Goal: Register for event/course: Sign up to attend an event or enroll in a course

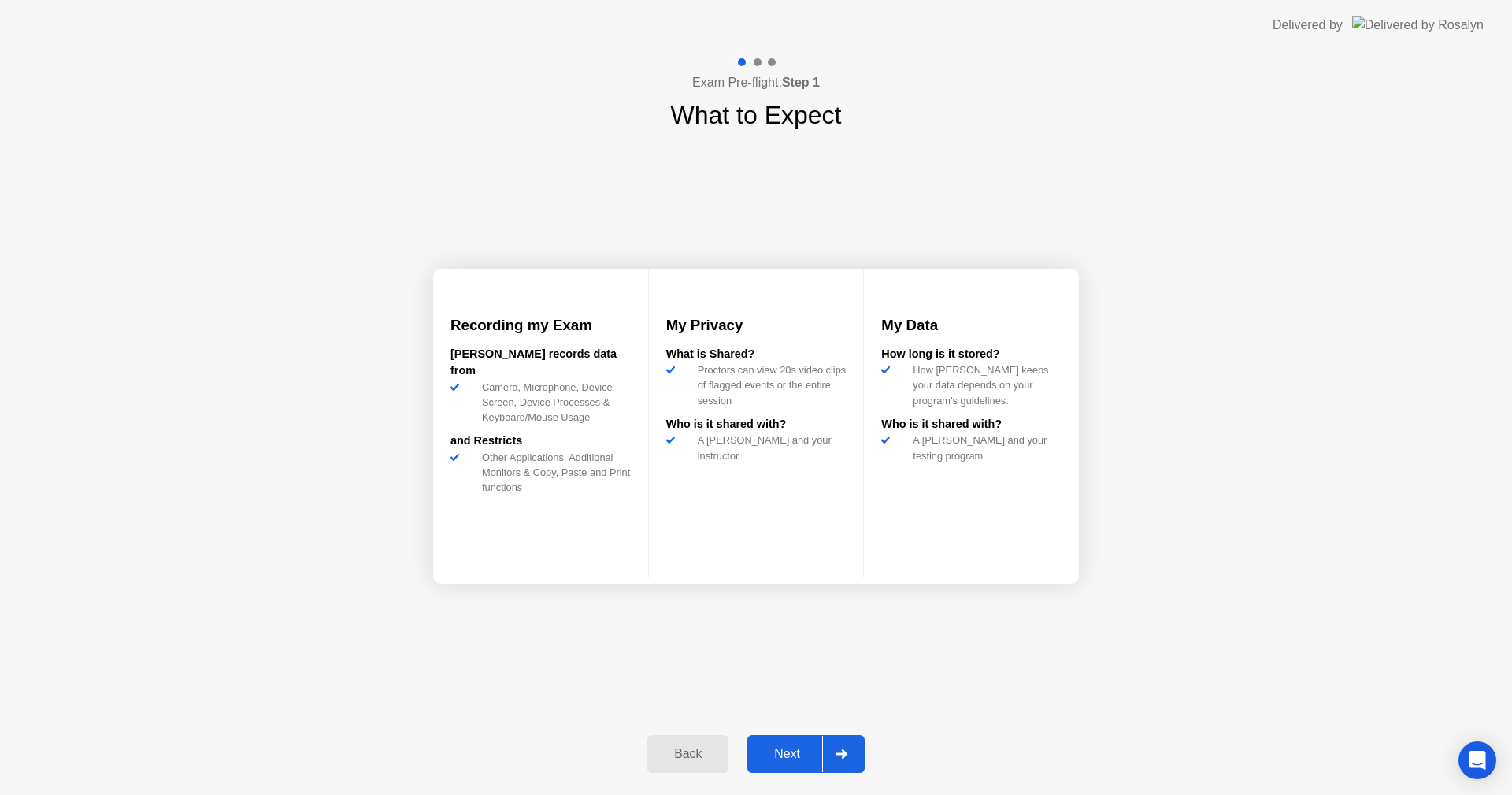
click at [801, 752] on div "Next" at bounding box center [787, 753] width 70 height 14
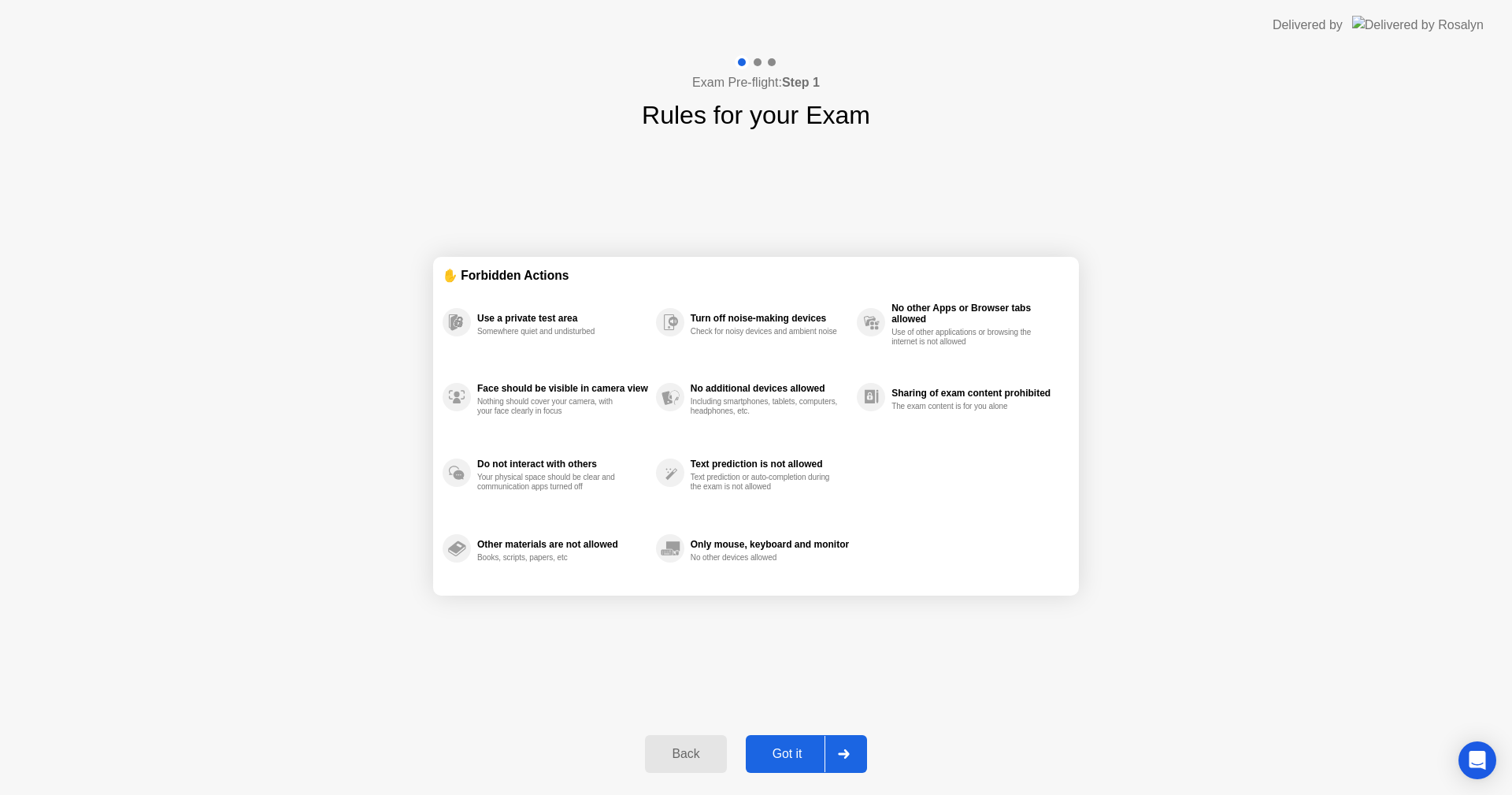
click at [801, 752] on div "Got it" at bounding box center [787, 753] width 74 height 14
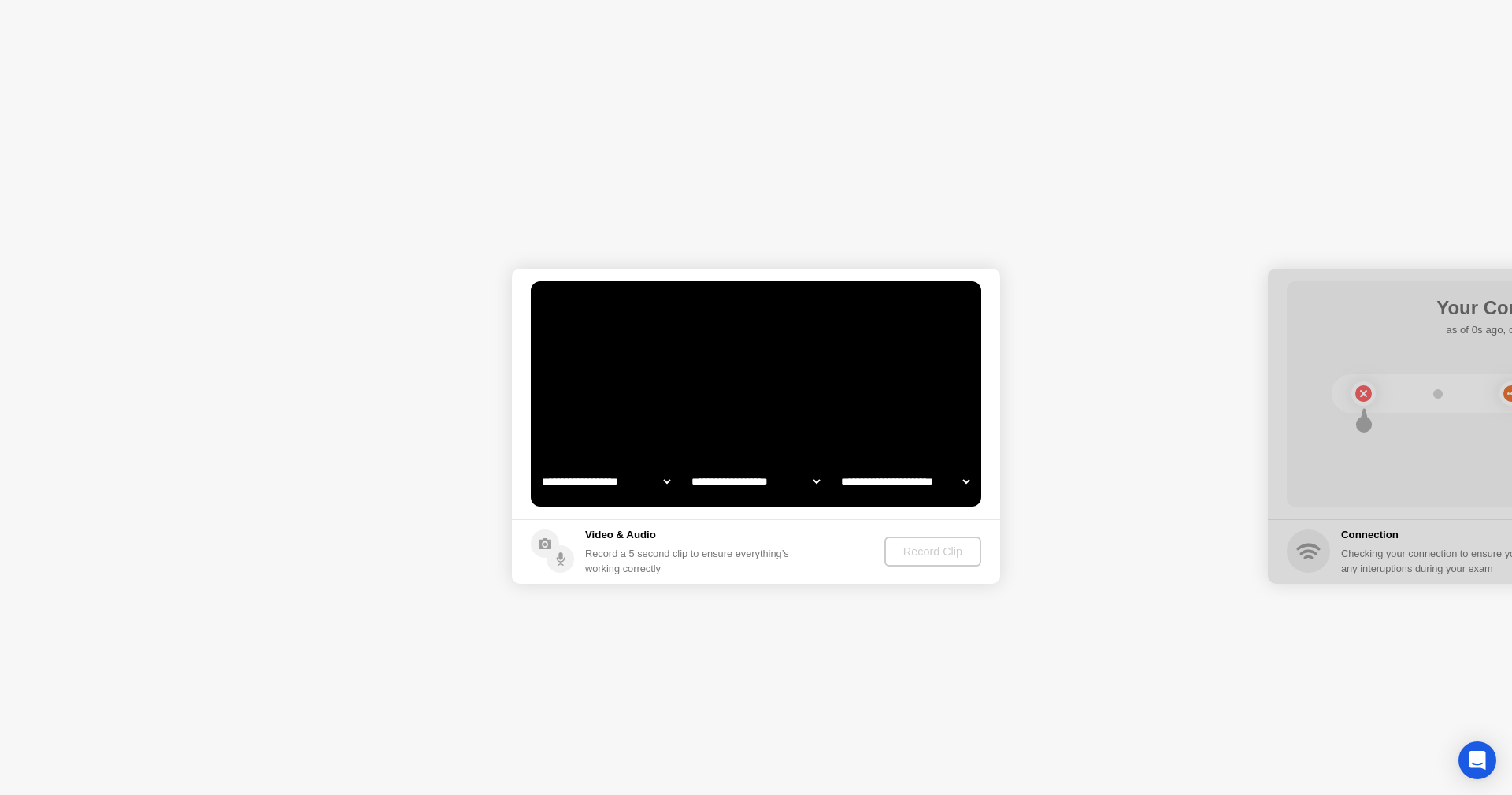
select select "**********"
select select "*******"
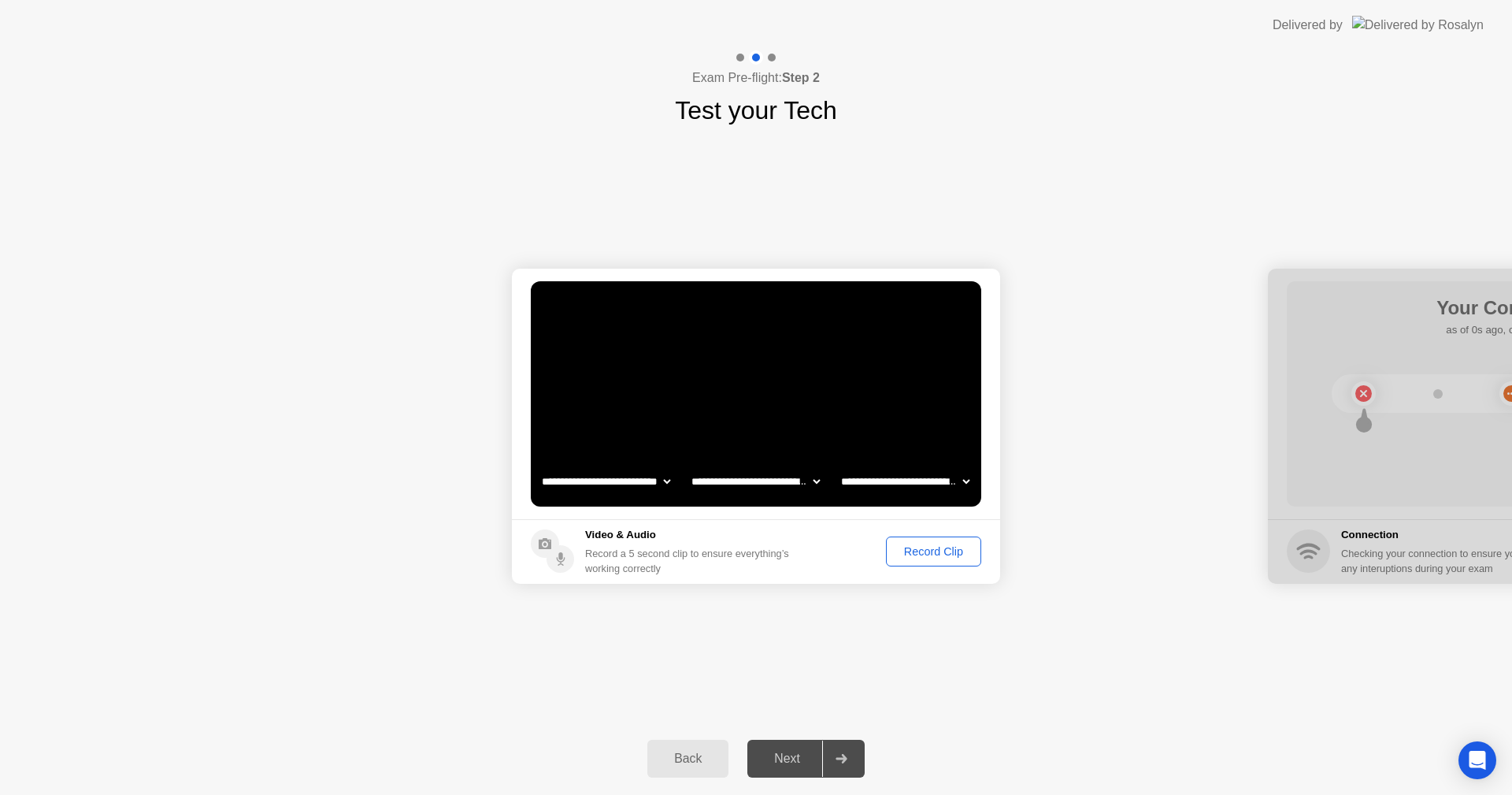
click at [935, 547] on div "Record Clip" at bounding box center [933, 551] width 84 height 13
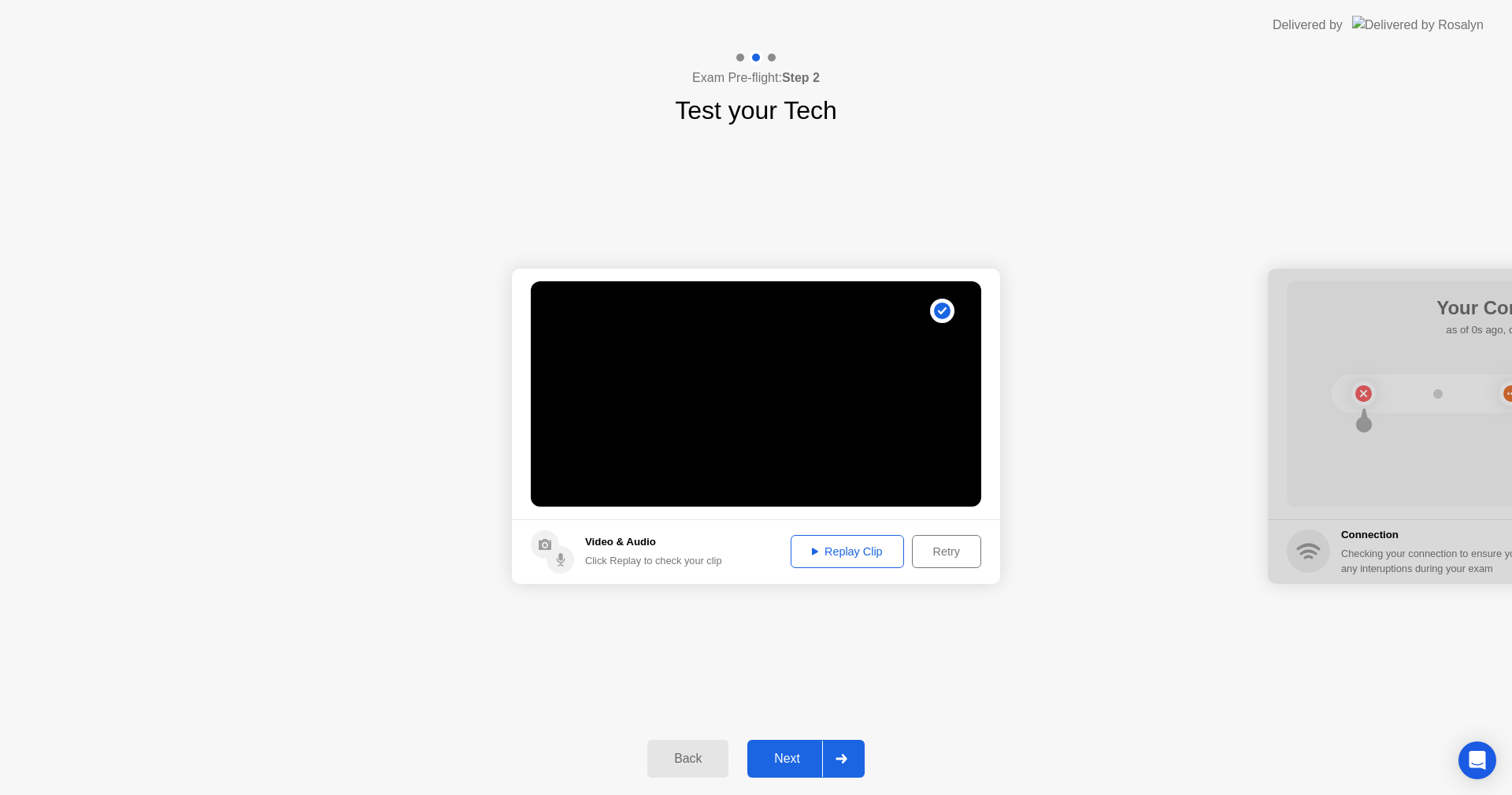
click at [862, 548] on div "Replay Clip" at bounding box center [847, 551] width 103 height 13
click at [789, 766] on div "Next" at bounding box center [787, 757] width 70 height 14
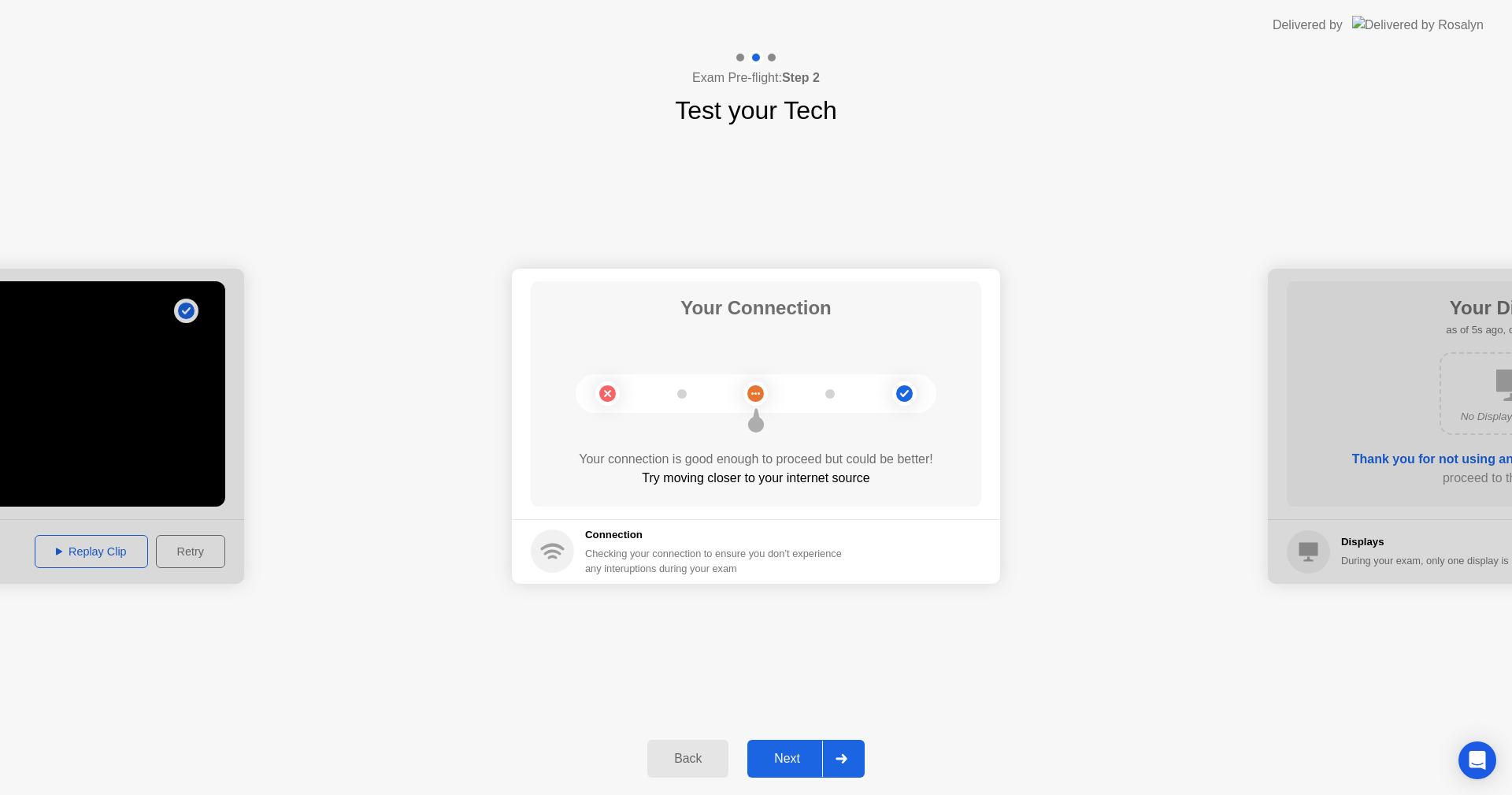
click at [789, 766] on div "Next" at bounding box center [787, 757] width 70 height 14
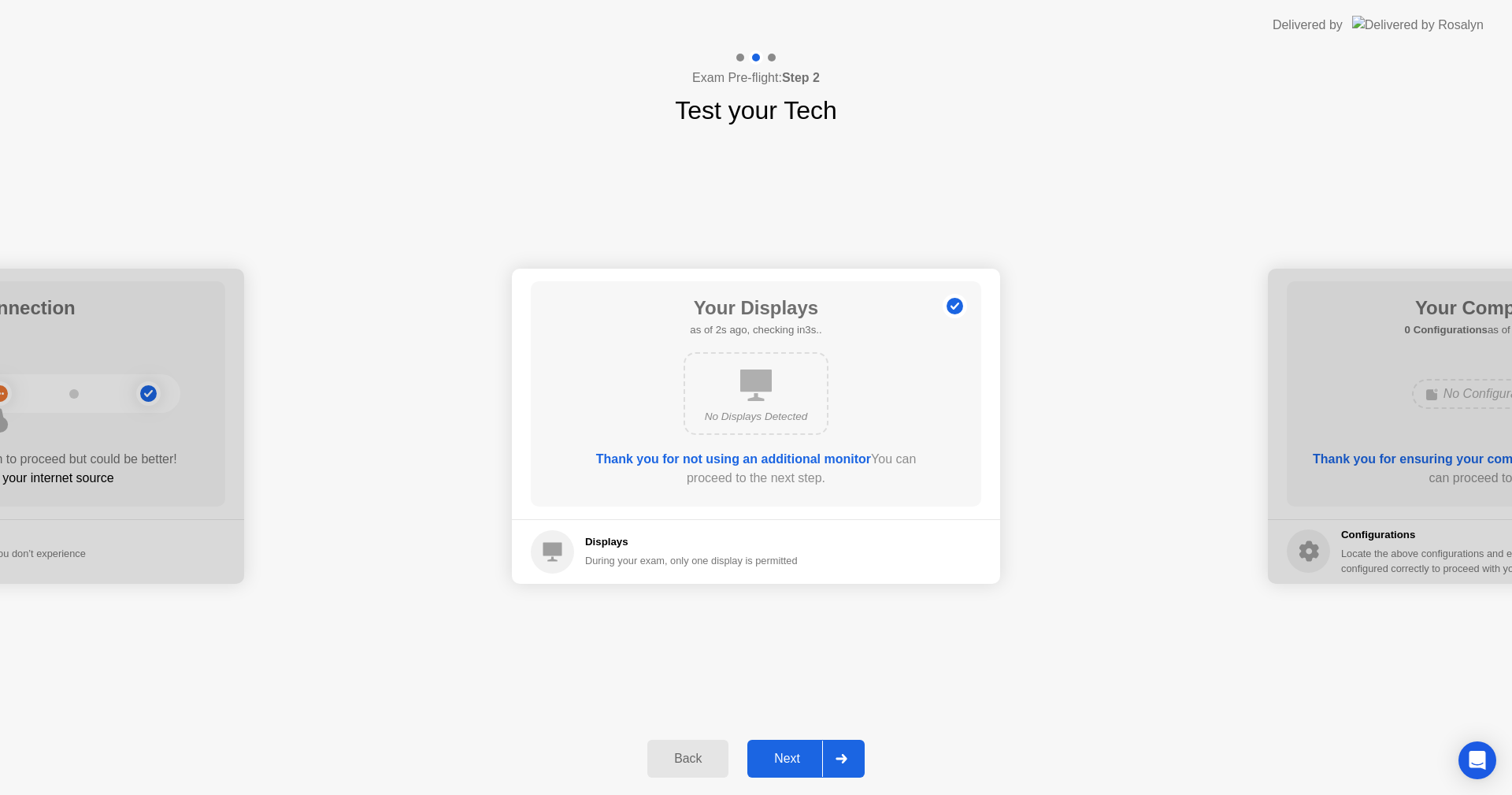
click at [789, 766] on div "Next" at bounding box center [787, 757] width 70 height 14
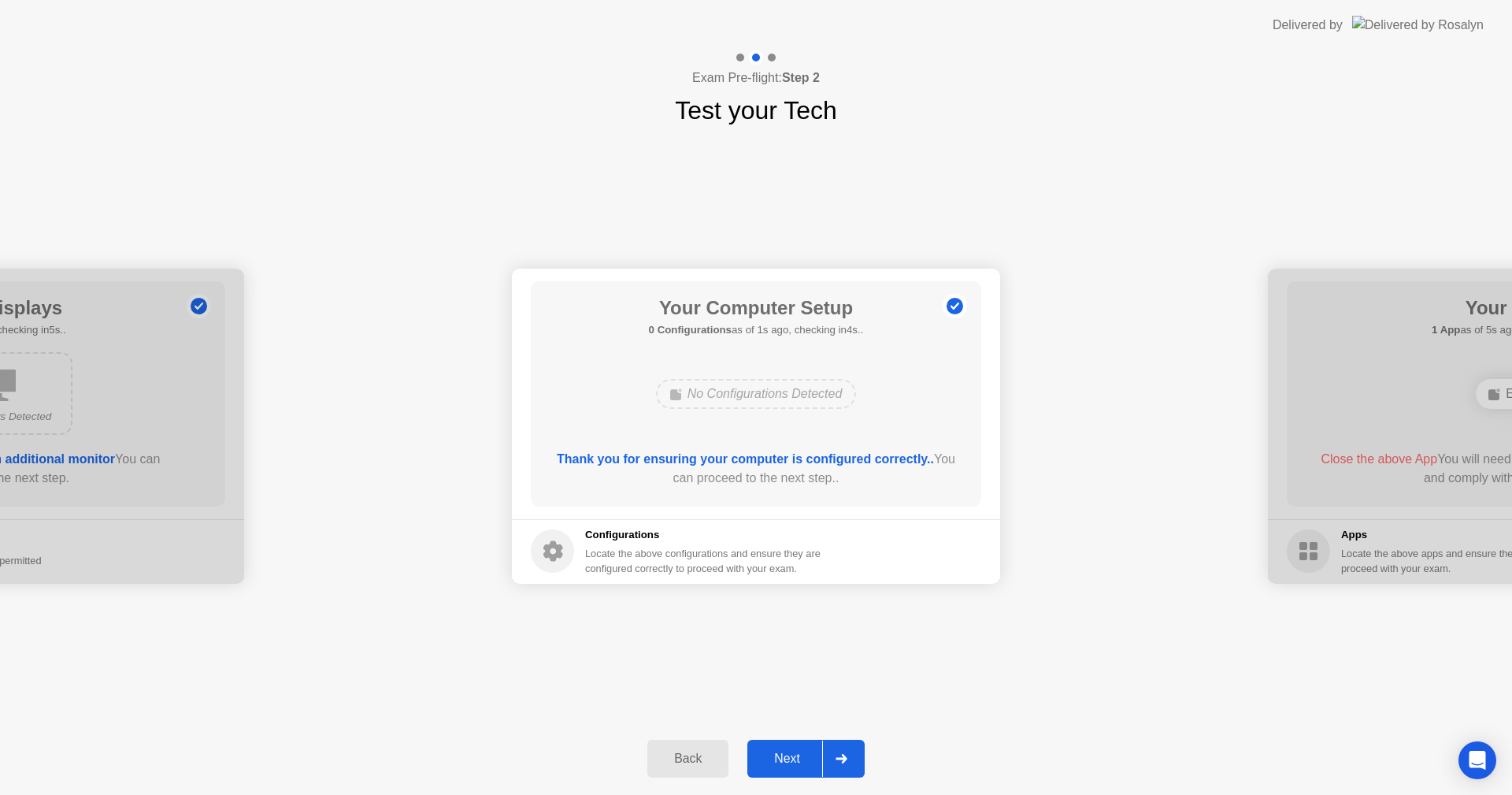
click at [789, 766] on div "Next" at bounding box center [787, 757] width 70 height 14
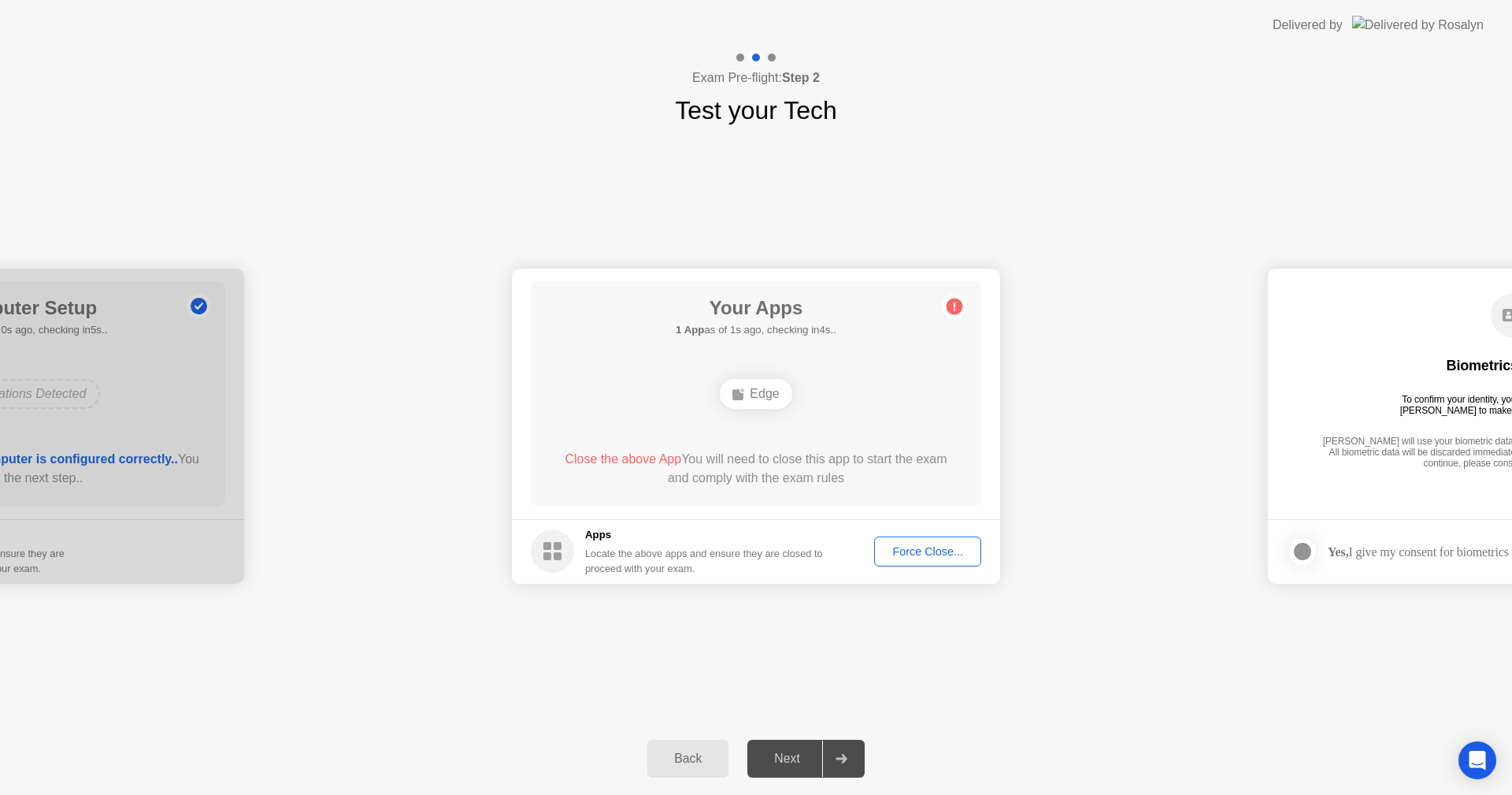
click at [918, 545] on div "Force Close..." at bounding box center [927, 551] width 96 height 13
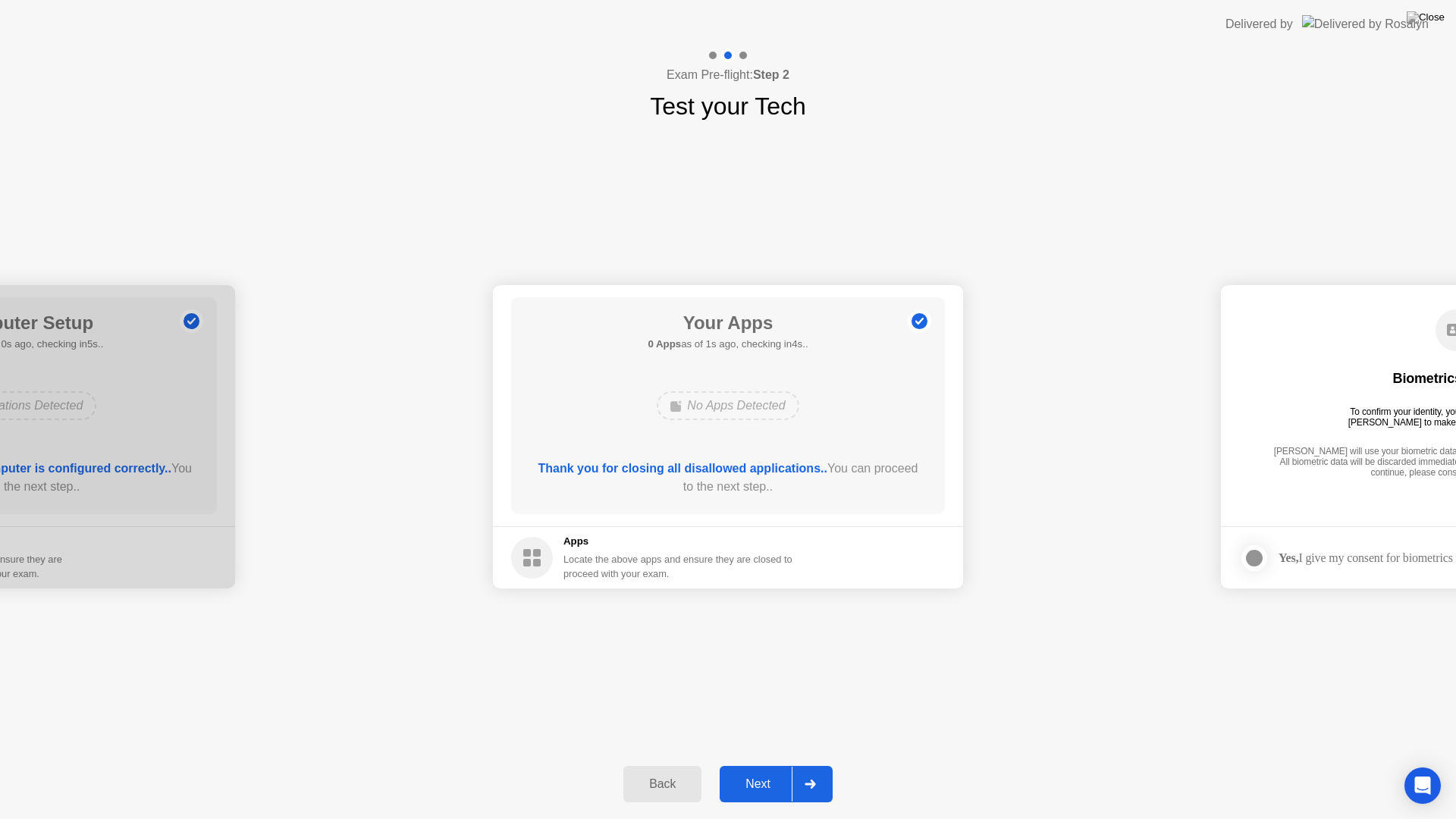
click at [758, 764] on button "Next" at bounding box center [776, 783] width 113 height 36
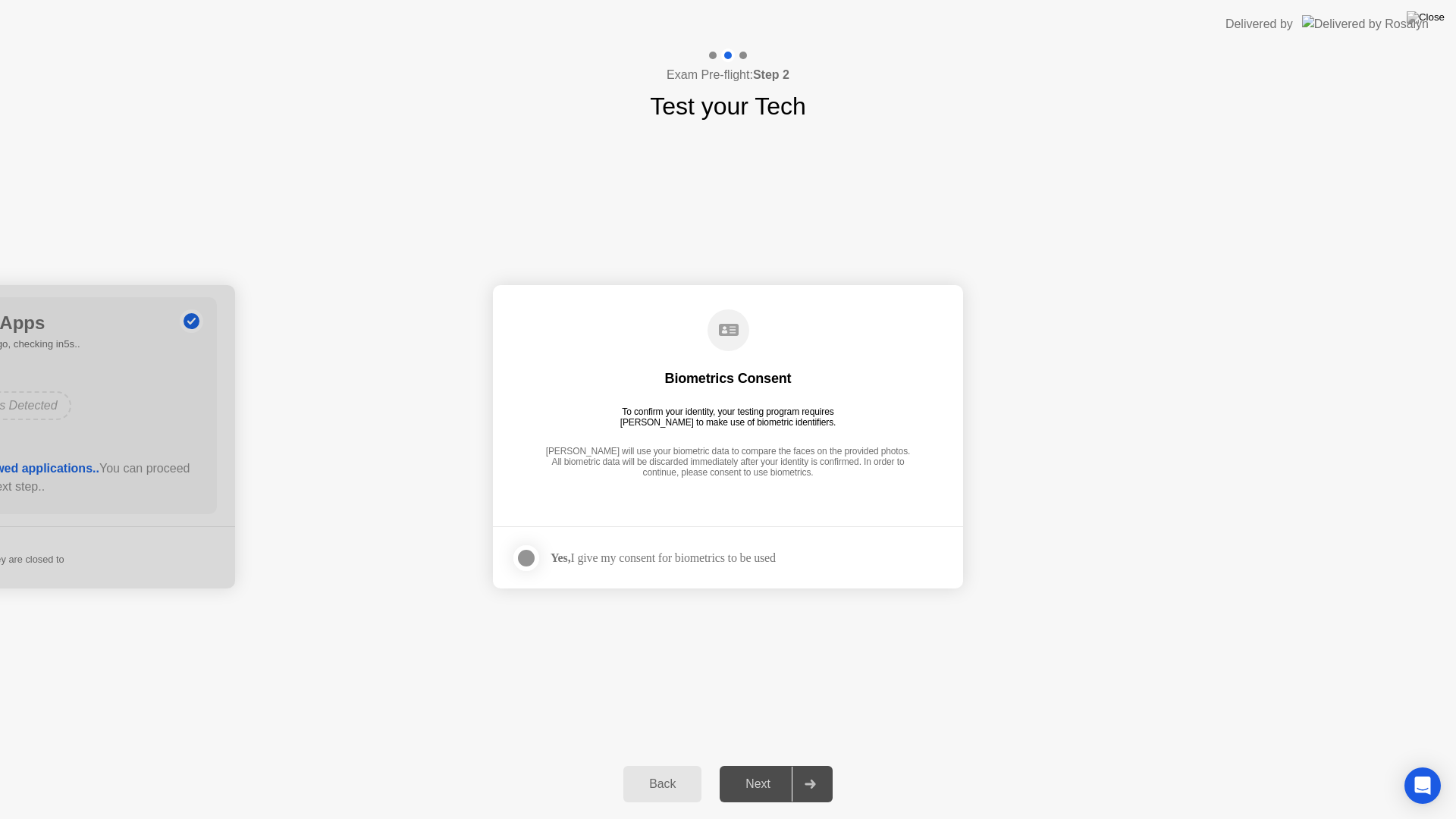
click at [529, 556] on div at bounding box center [526, 558] width 19 height 19
click at [751, 764] on div "Next" at bounding box center [758, 783] width 67 height 13
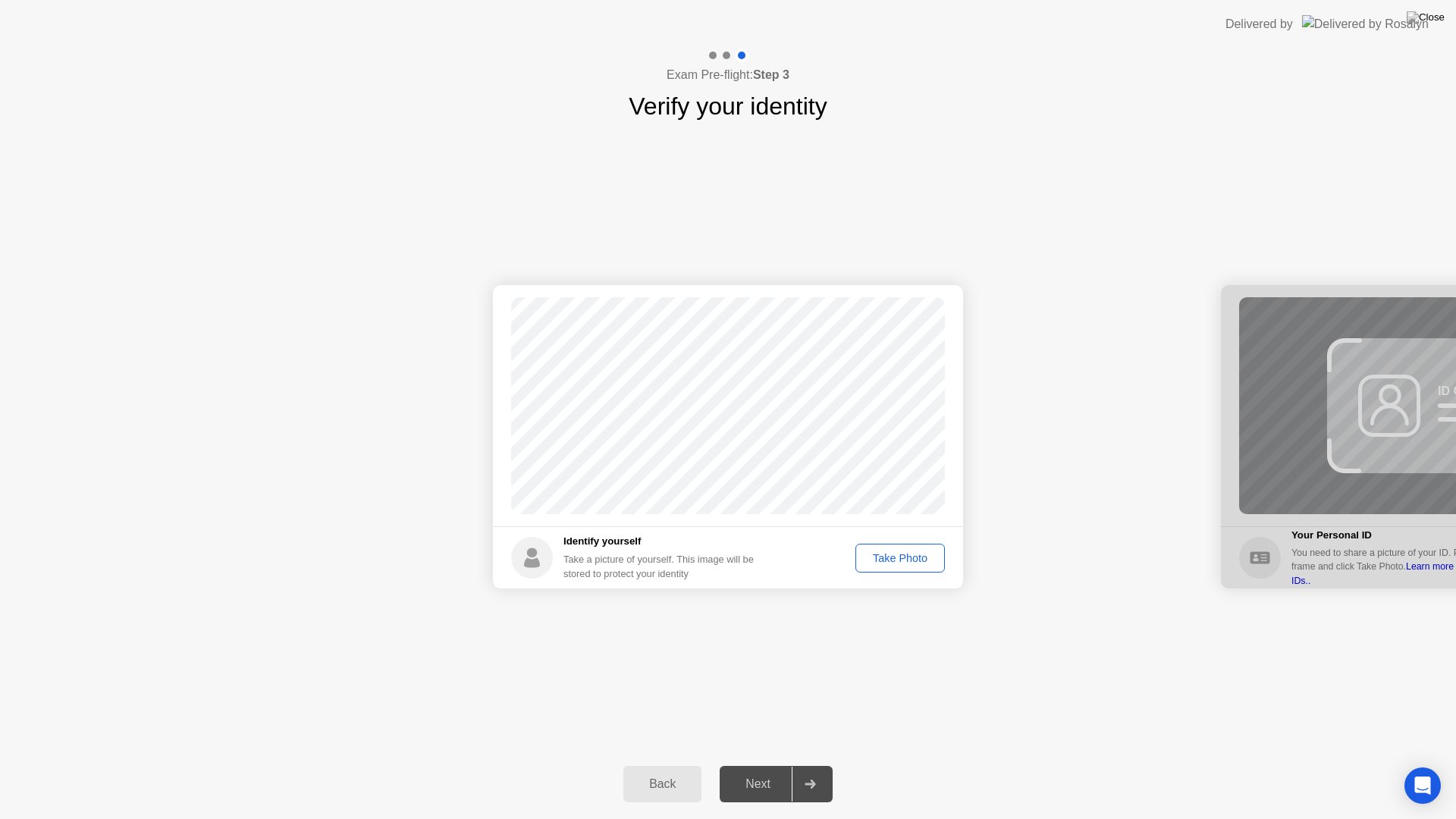
click at [894, 562] on div "Take Photo" at bounding box center [900, 558] width 79 height 12
click at [760, 764] on div "Next" at bounding box center [758, 783] width 67 height 13
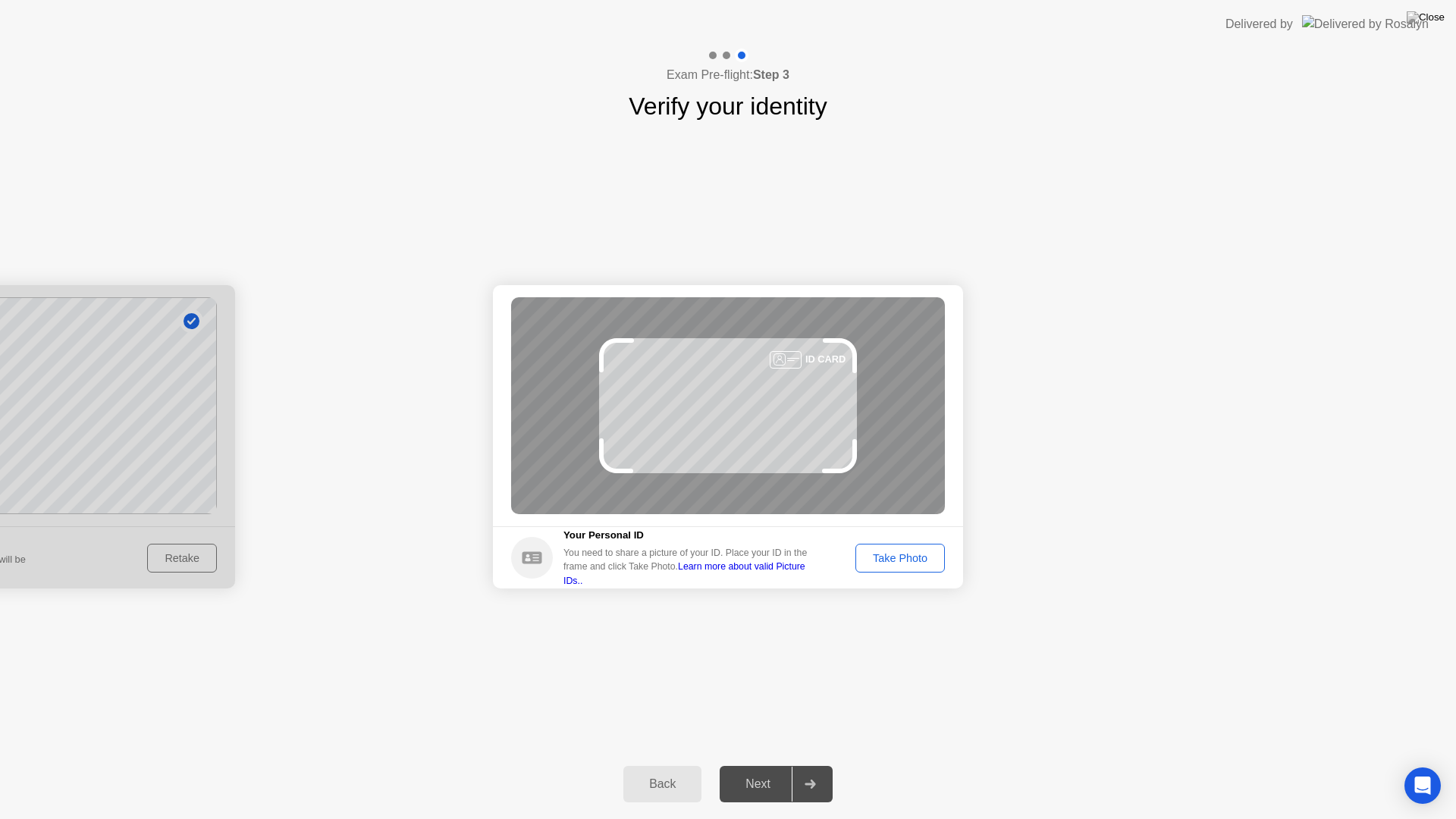
click at [894, 558] on div "Take Photo" at bounding box center [900, 558] width 79 height 12
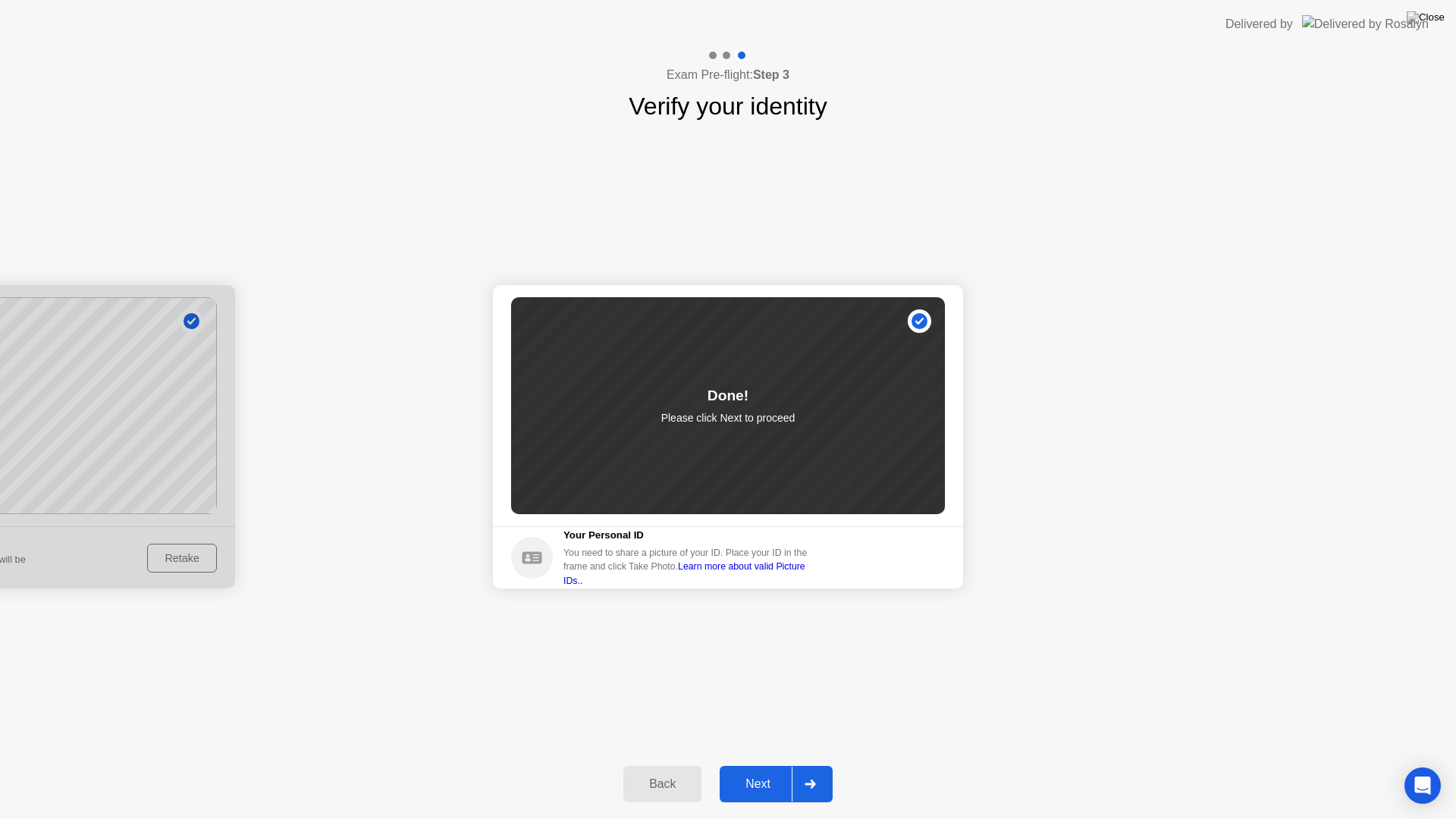
click at [765, 764] on div "Next" at bounding box center [758, 783] width 67 height 13
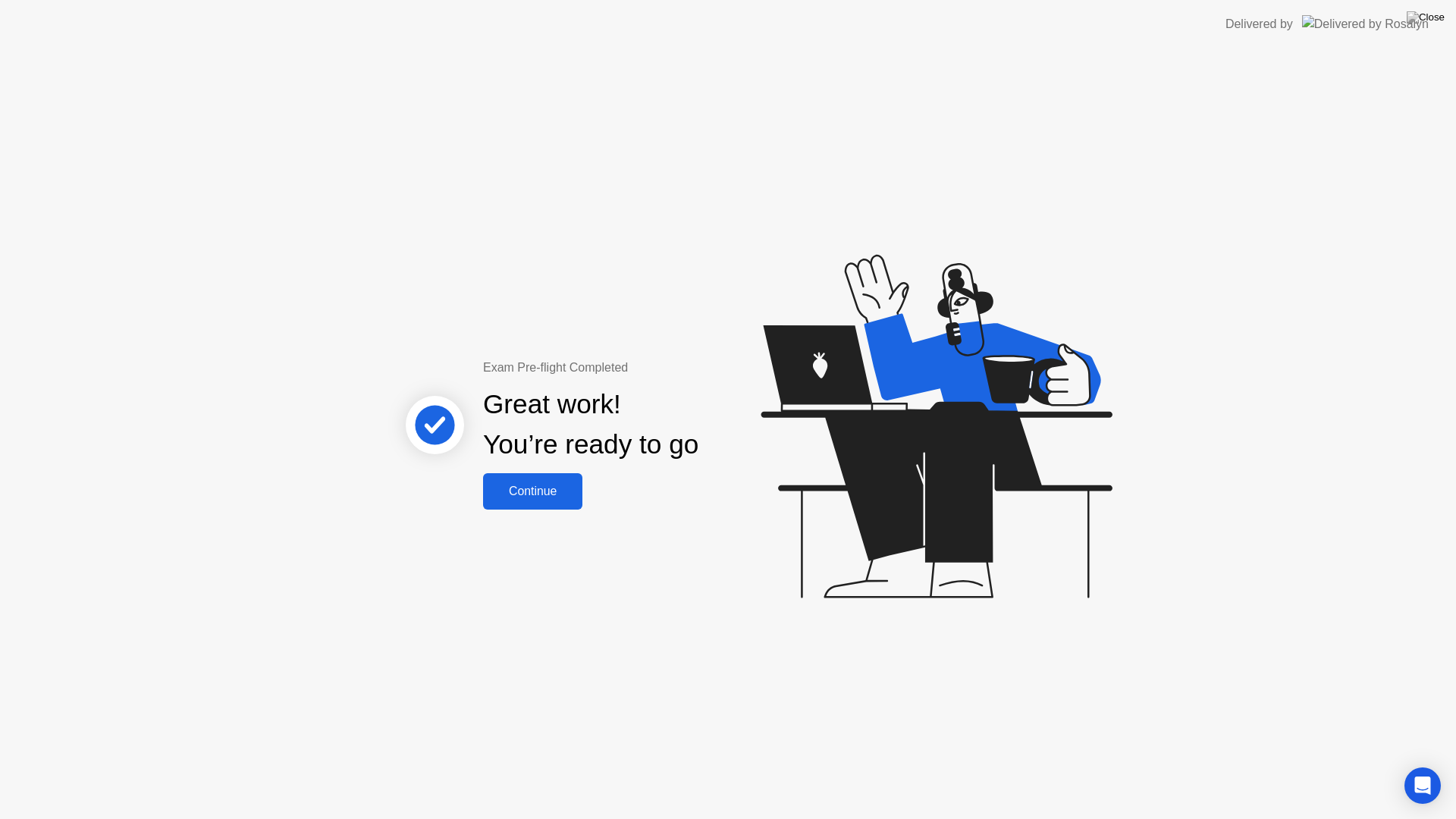
click at [539, 500] on button "Continue" at bounding box center [532, 491] width 100 height 36
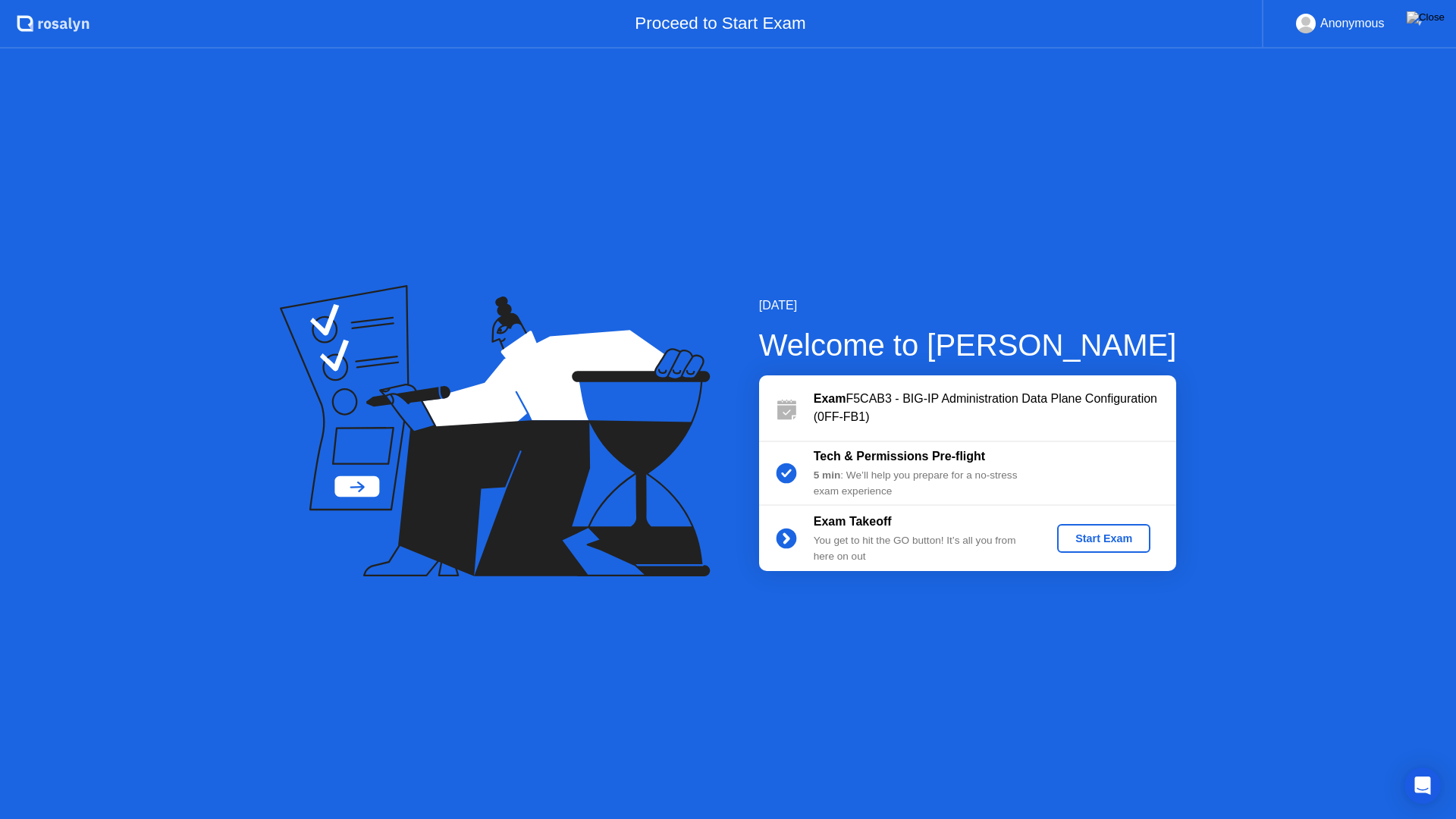
click at [1093, 543] on div "Start Exam" at bounding box center [1104, 538] width 81 height 12
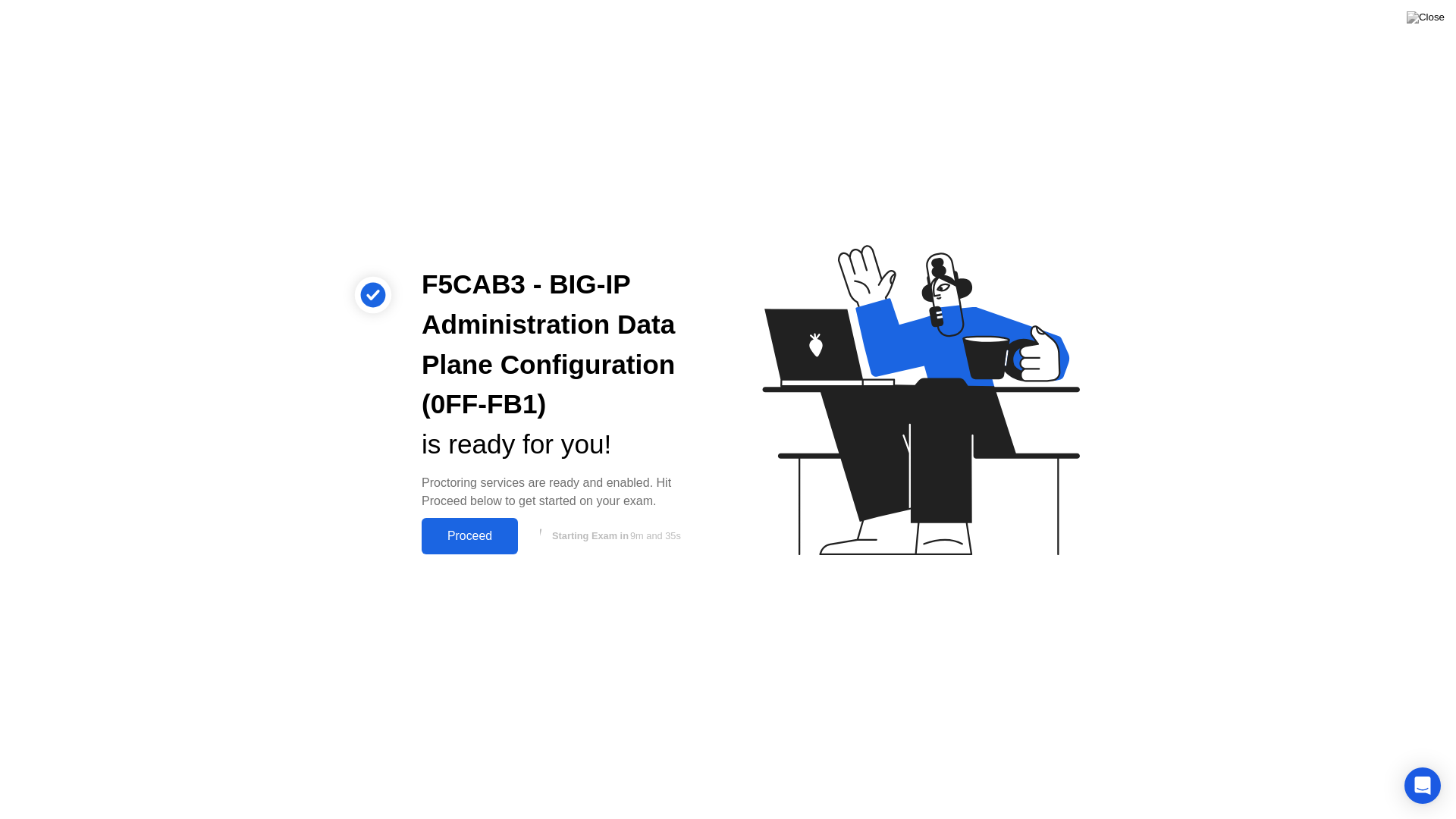
click at [461, 530] on div "Proceed" at bounding box center [470, 535] width 87 height 13
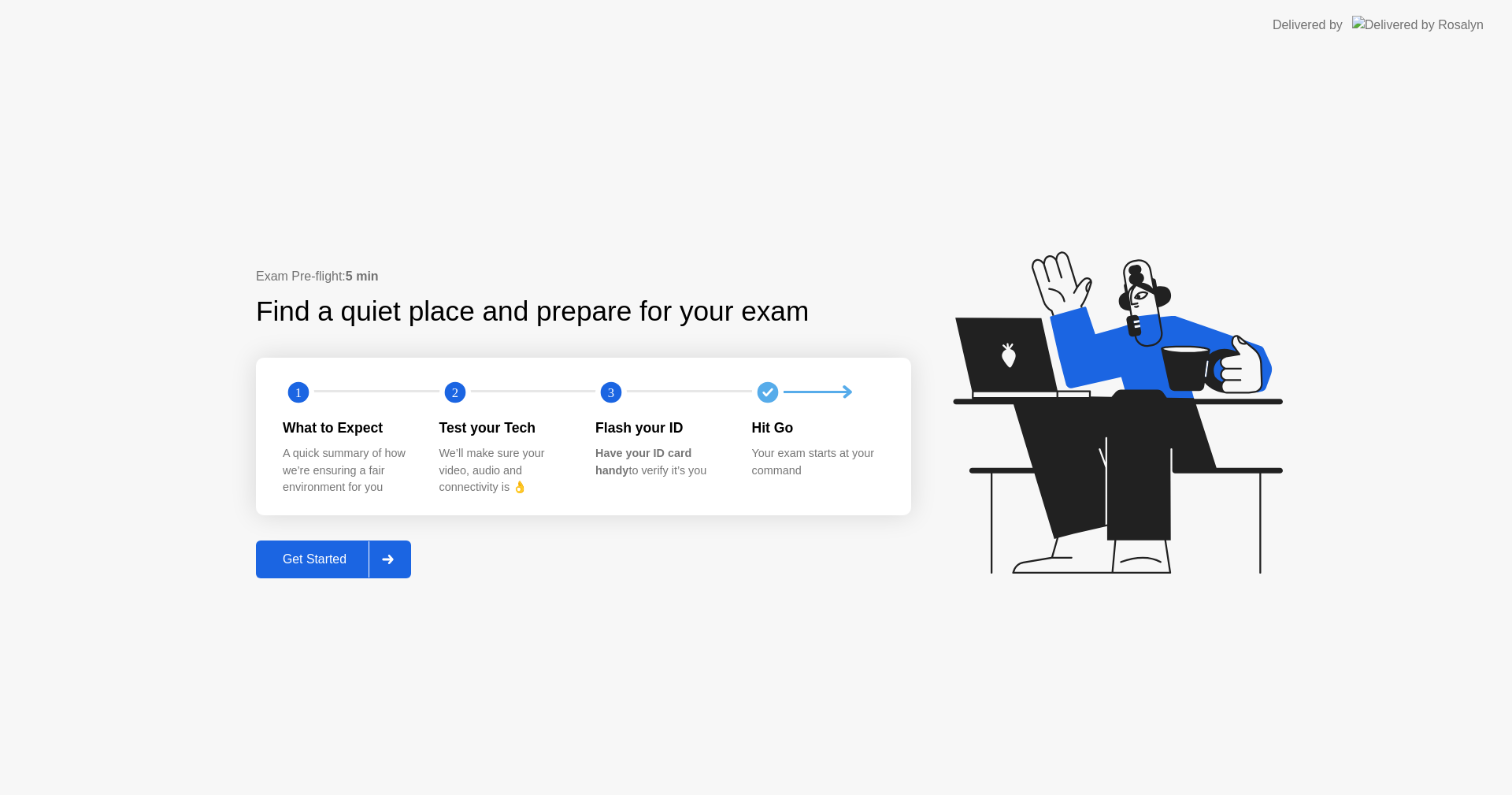
click at [323, 557] on div "Get Started" at bounding box center [315, 558] width 108 height 14
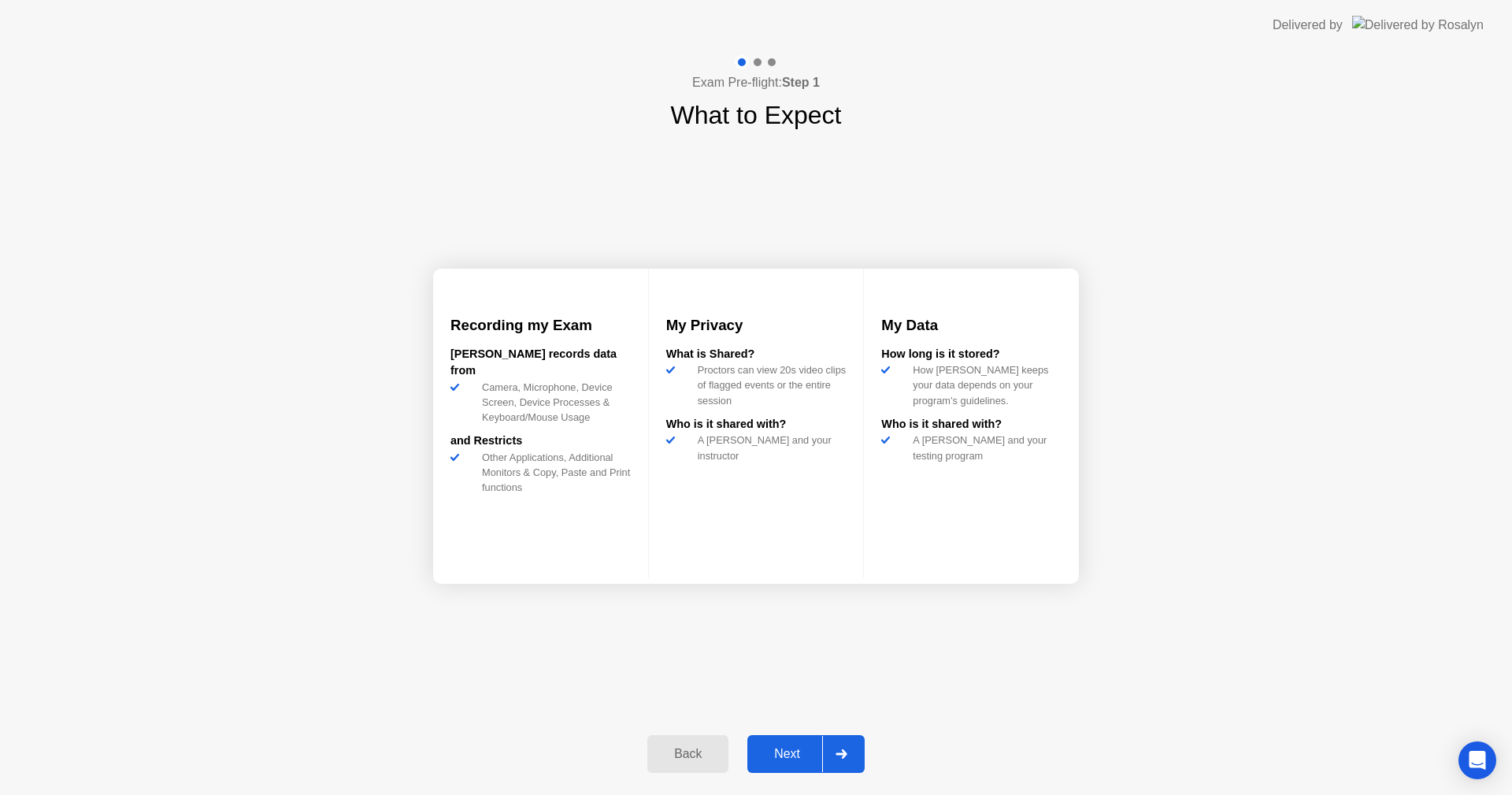
click at [784, 767] on button "Next" at bounding box center [806, 753] width 117 height 38
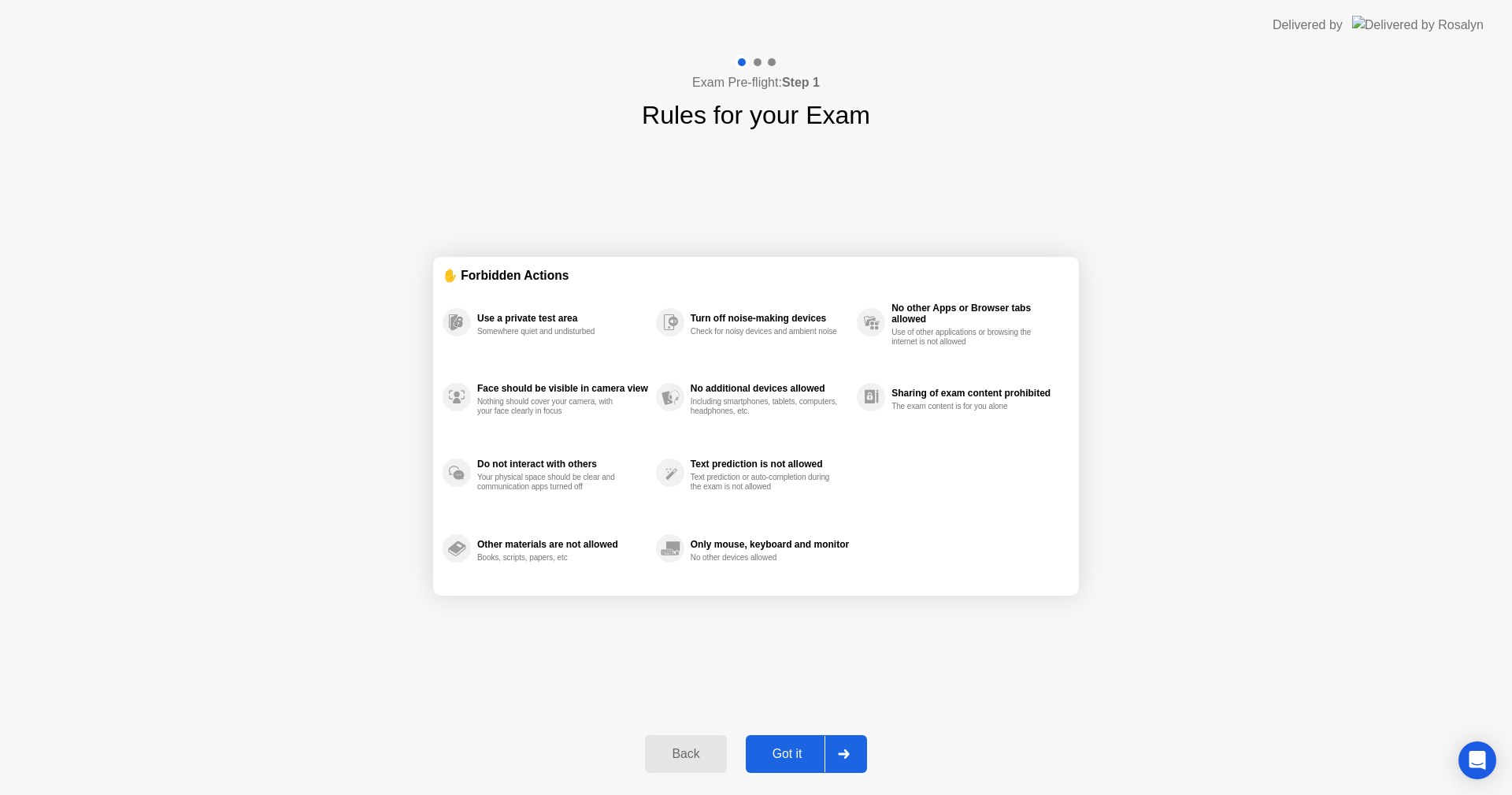
click at [784, 767] on button "Got it" at bounding box center [806, 753] width 121 height 38
select select "**********"
select select "*******"
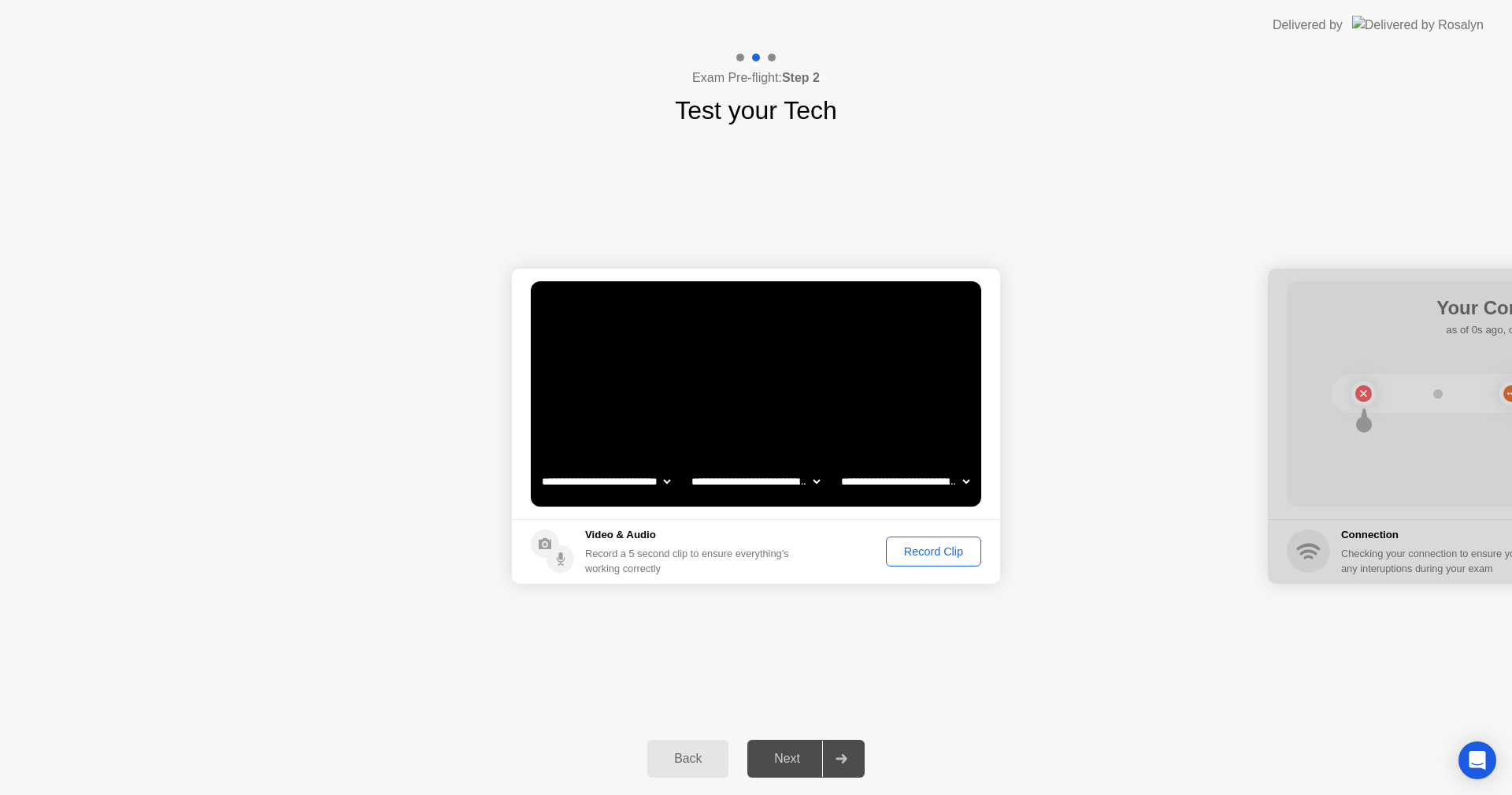
click at [911, 551] on div "Record Clip" at bounding box center [933, 551] width 84 height 13
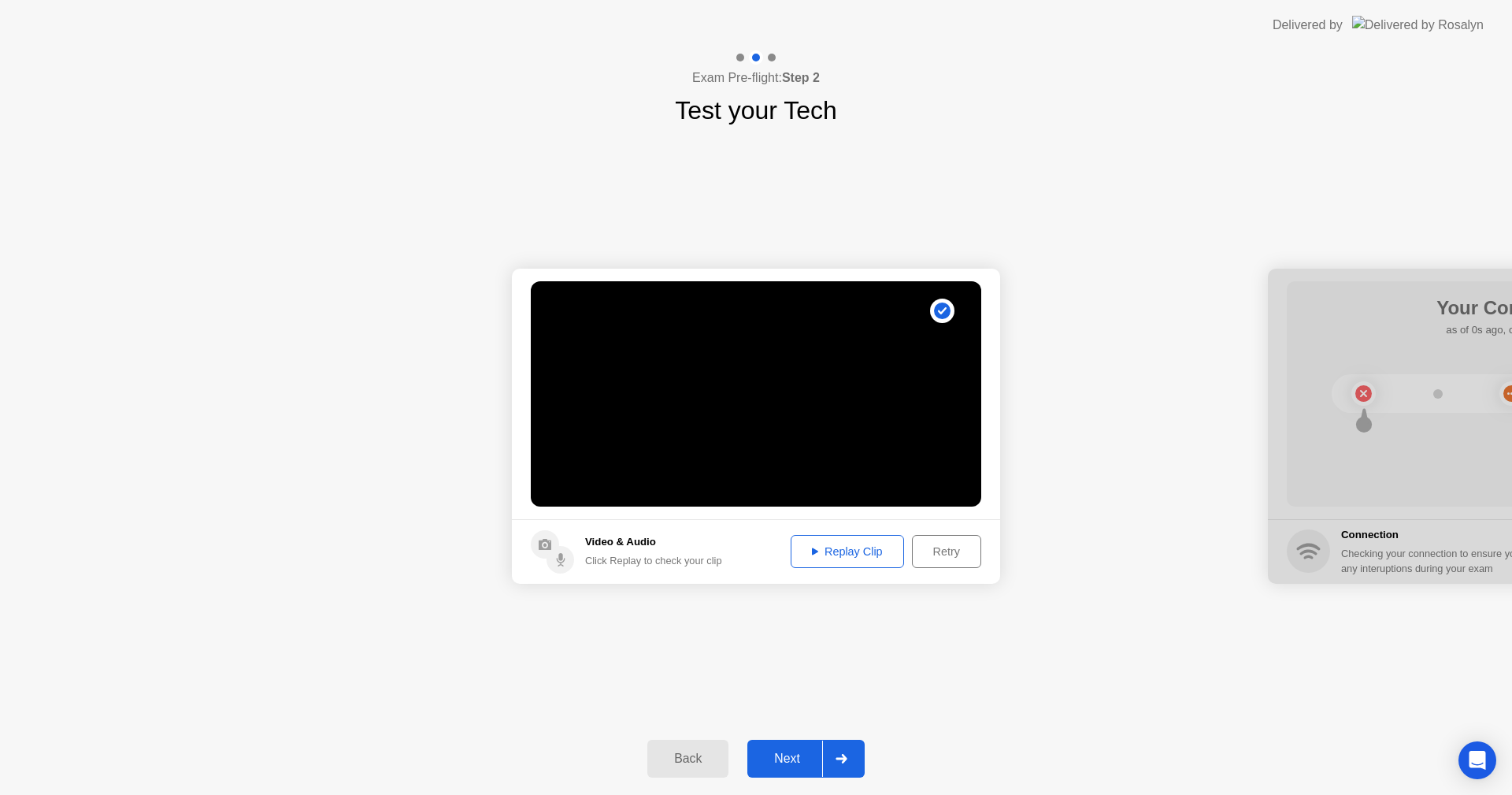
click at [776, 768] on button "Next" at bounding box center [806, 757] width 117 height 38
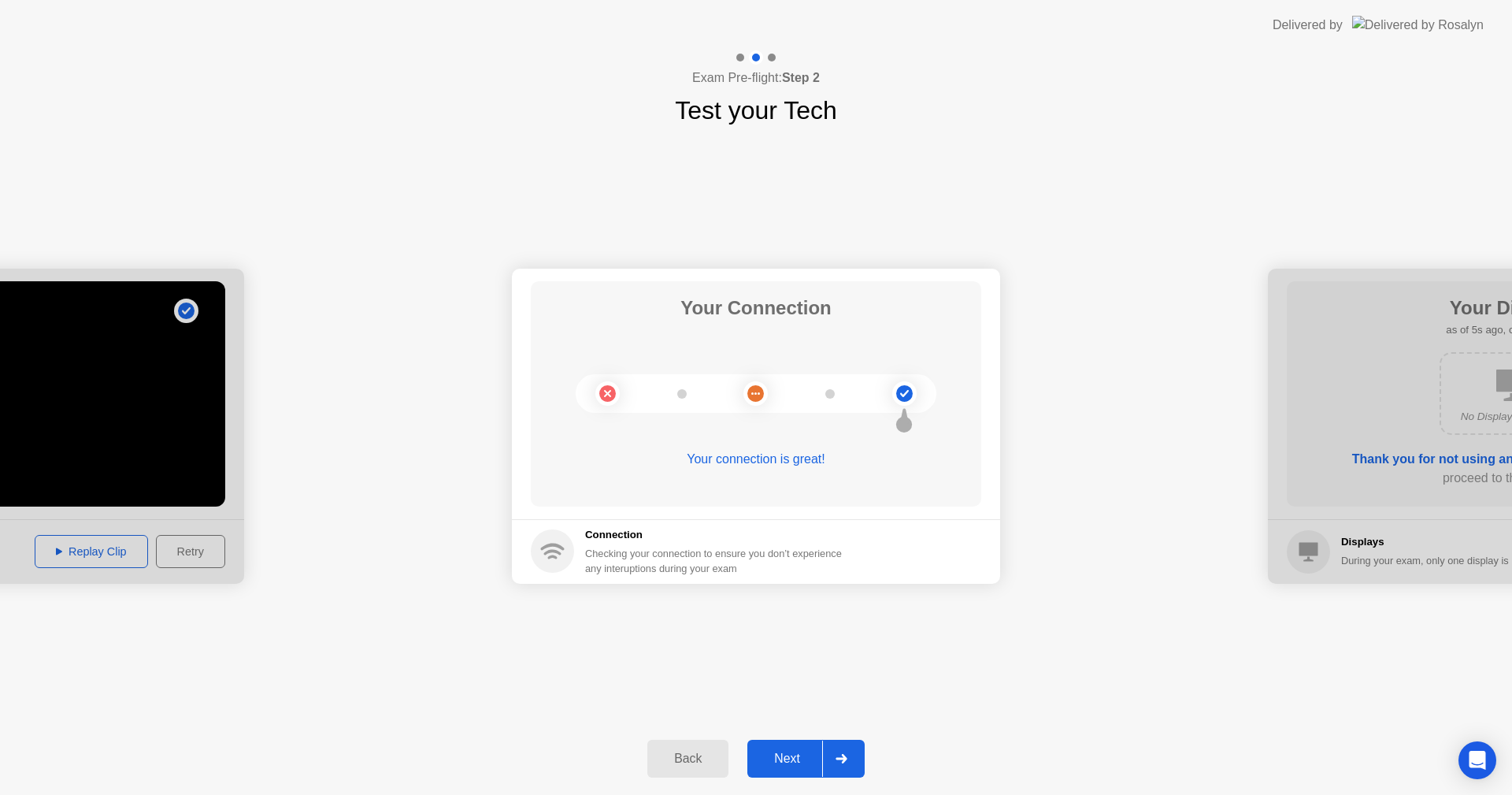
click at [788, 762] on div "Next" at bounding box center [787, 757] width 70 height 14
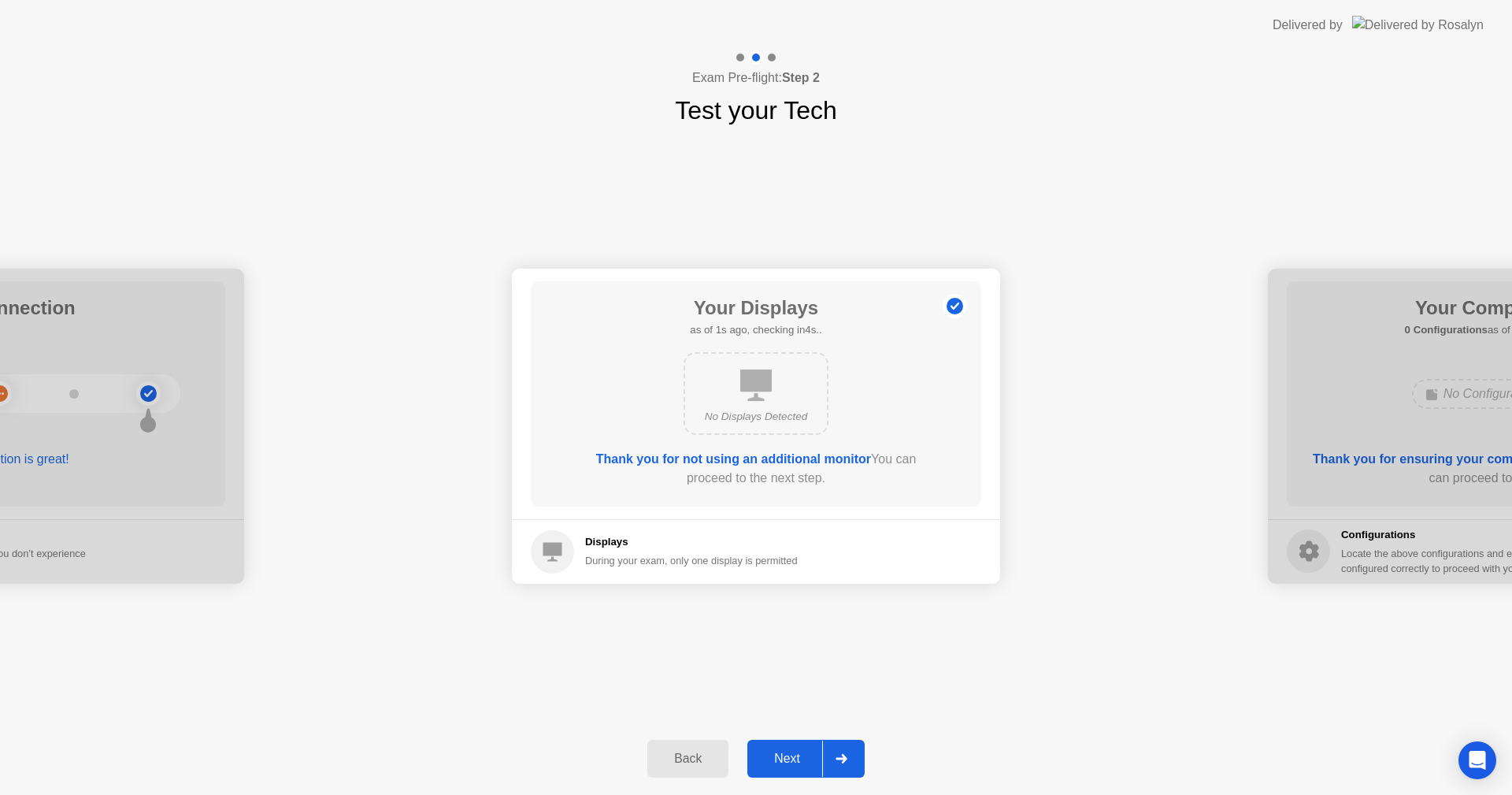
click at [788, 762] on div "Next" at bounding box center [787, 757] width 70 height 14
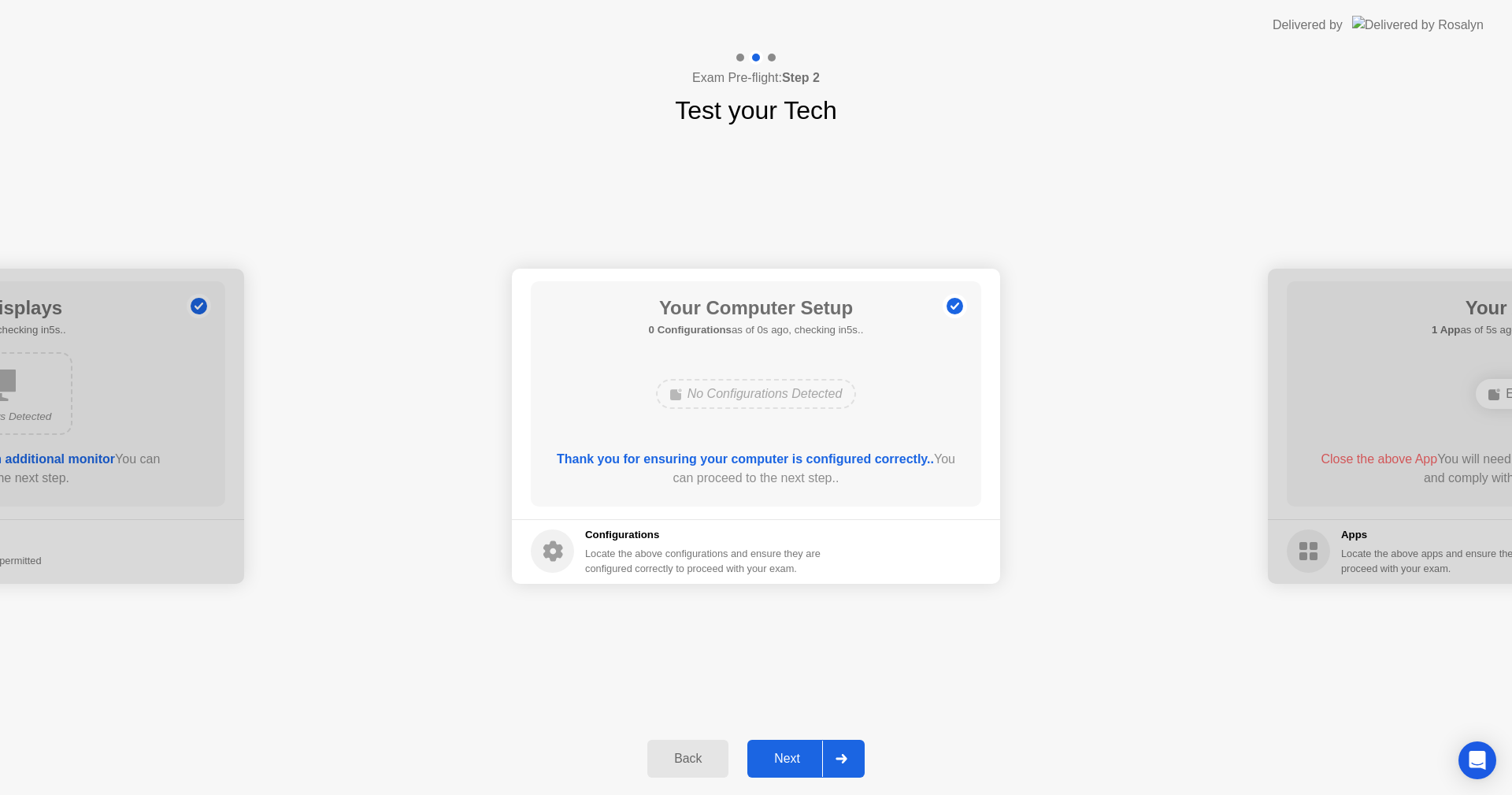
click at [788, 762] on div "Next" at bounding box center [787, 757] width 70 height 14
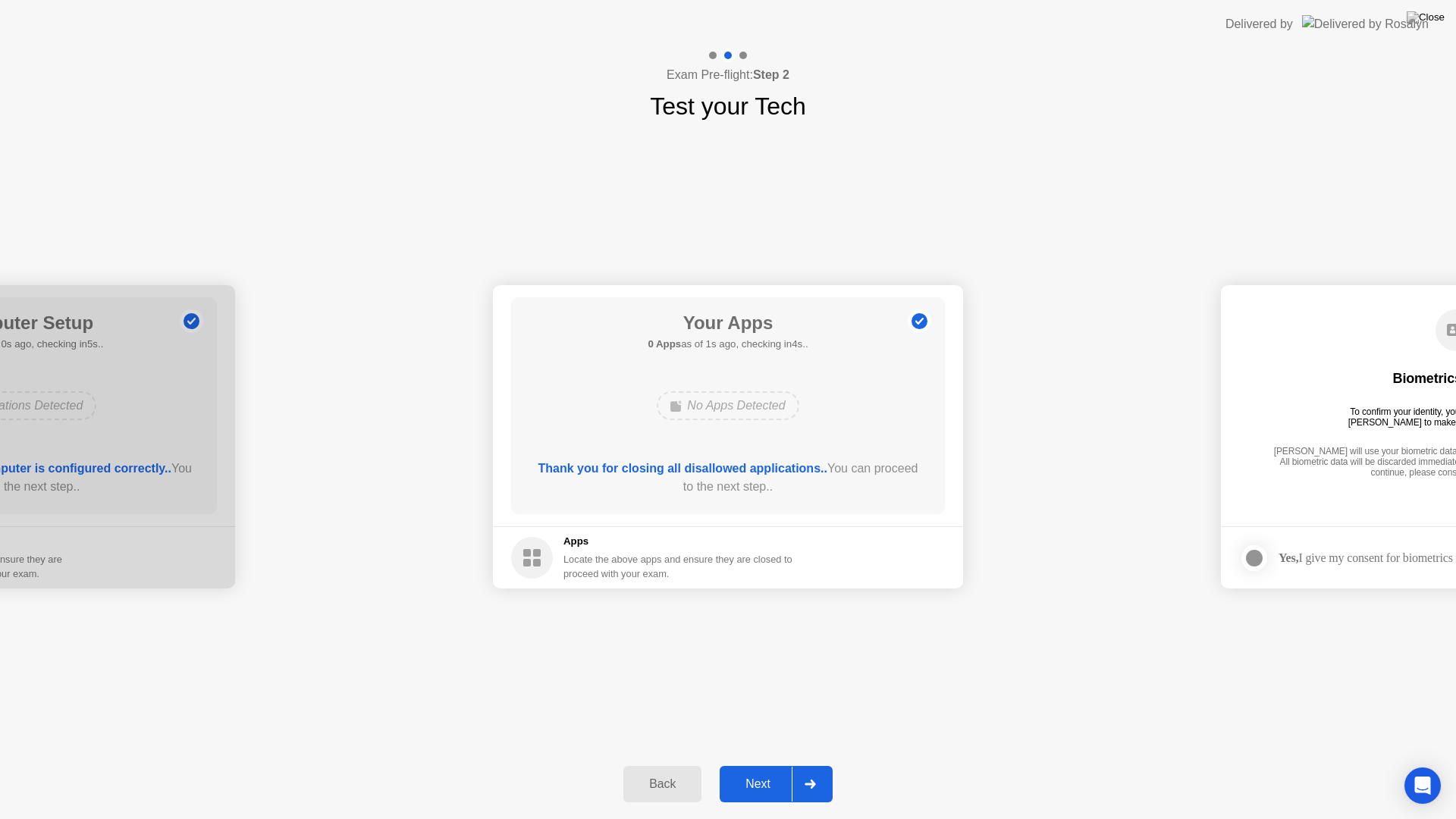
click at [745, 764] on div "Next" at bounding box center [758, 783] width 67 height 13
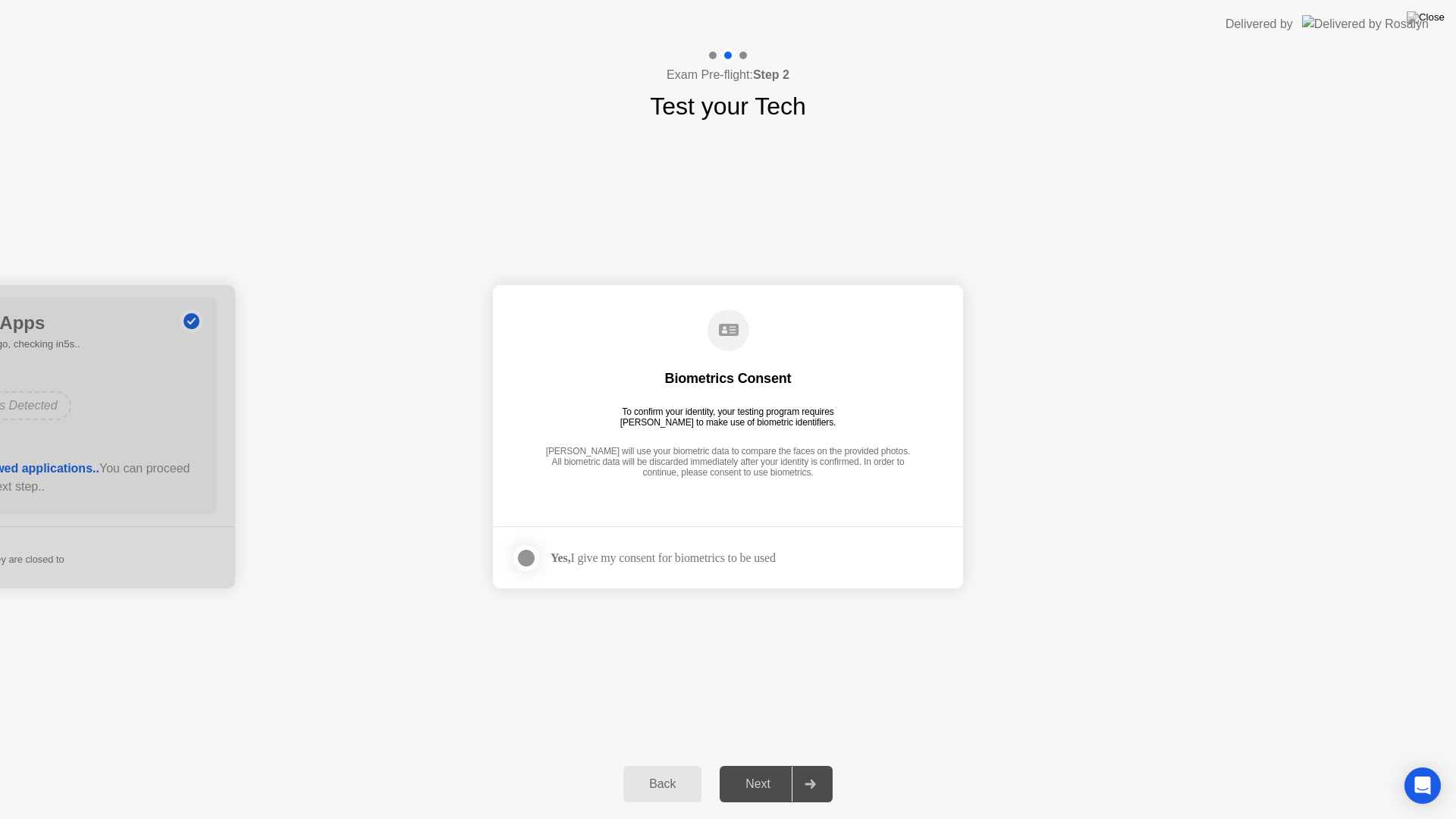
click at [521, 558] on div at bounding box center [526, 558] width 19 height 19
click at [753, 764] on div "Next" at bounding box center [758, 783] width 67 height 13
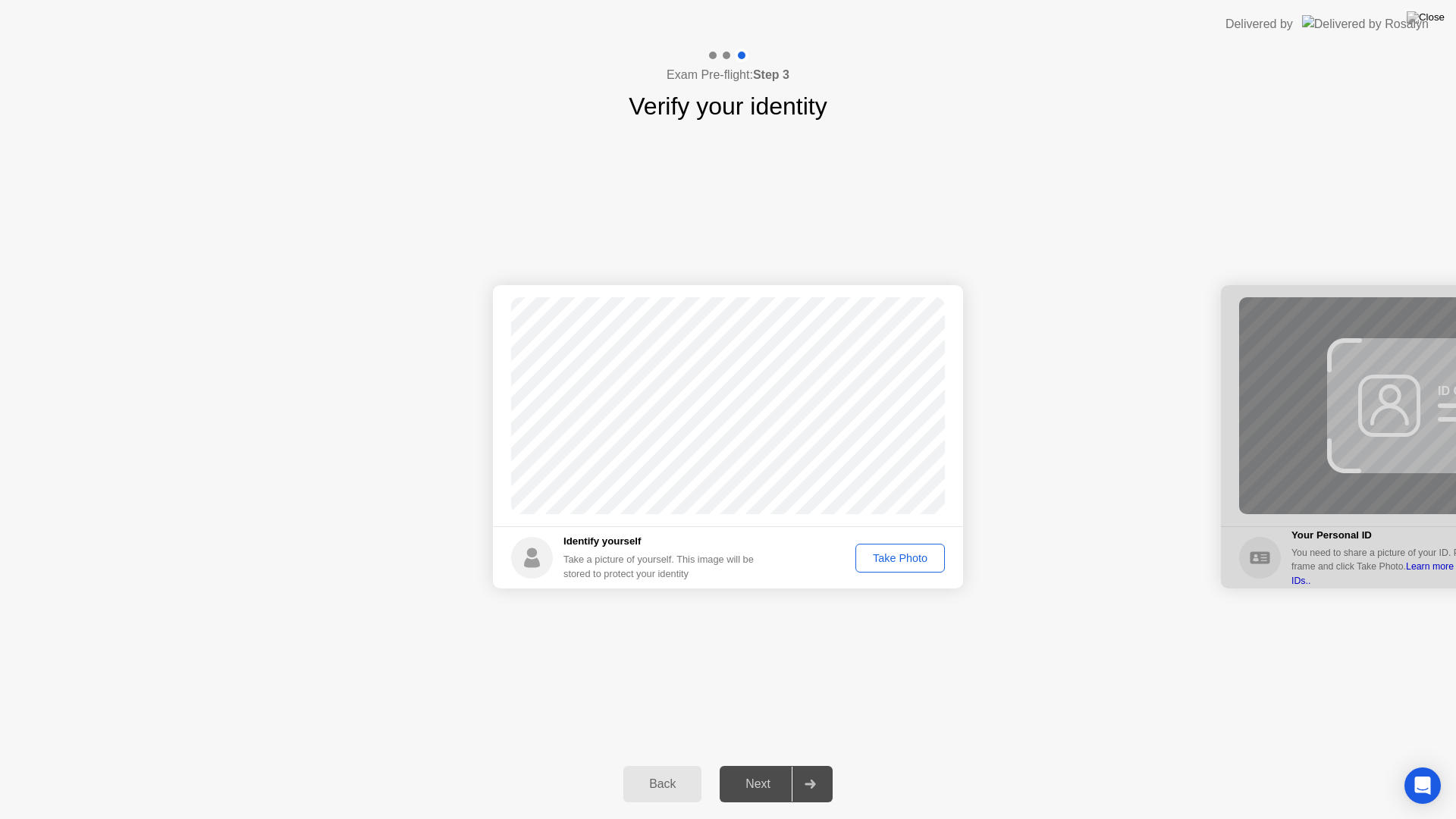
click at [892, 559] on div "Take Photo" at bounding box center [900, 558] width 79 height 12
click at [766, 764] on div "Next" at bounding box center [758, 783] width 67 height 13
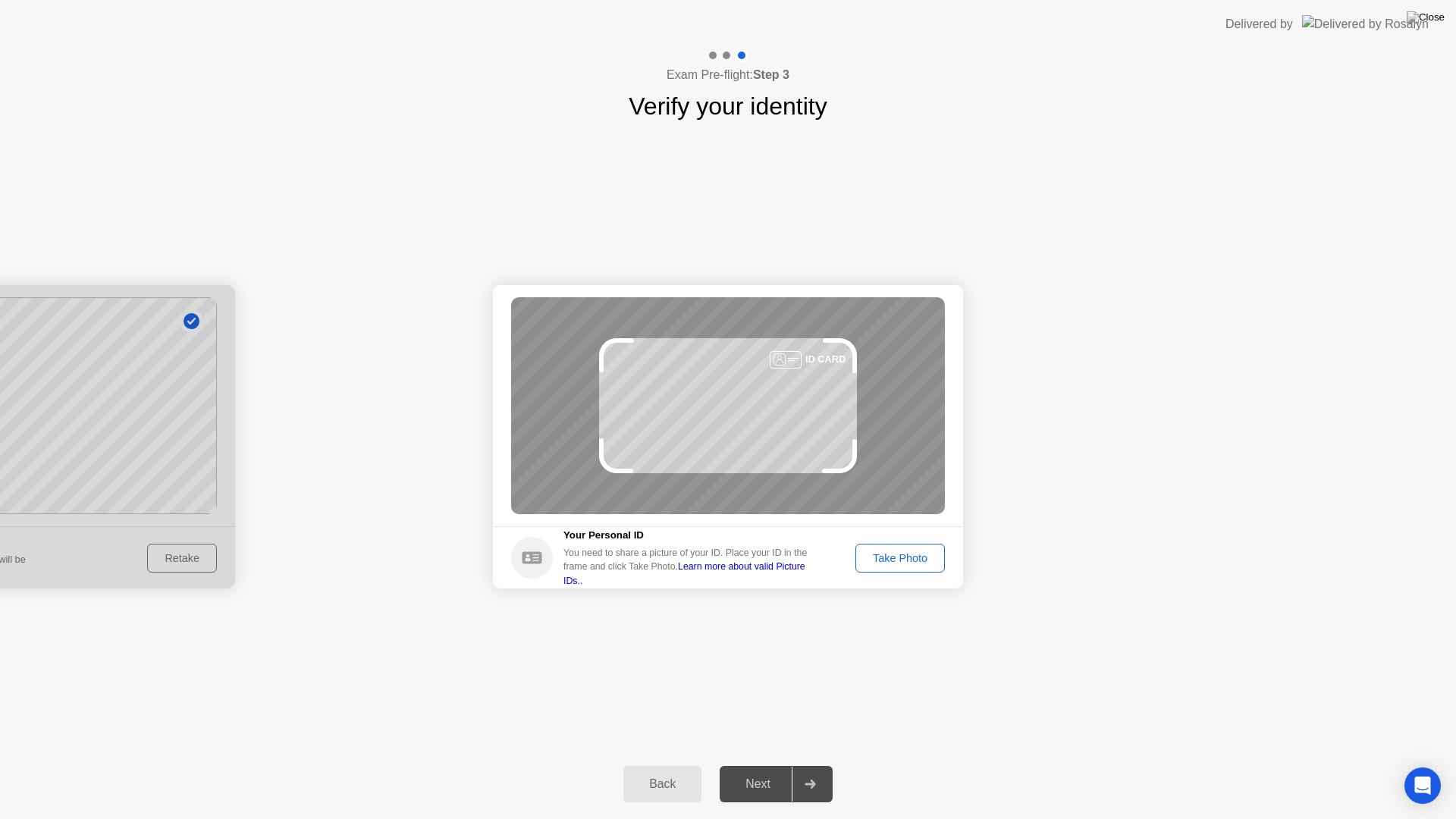
click at [890, 557] on div "Take Photo" at bounding box center [900, 558] width 79 height 12
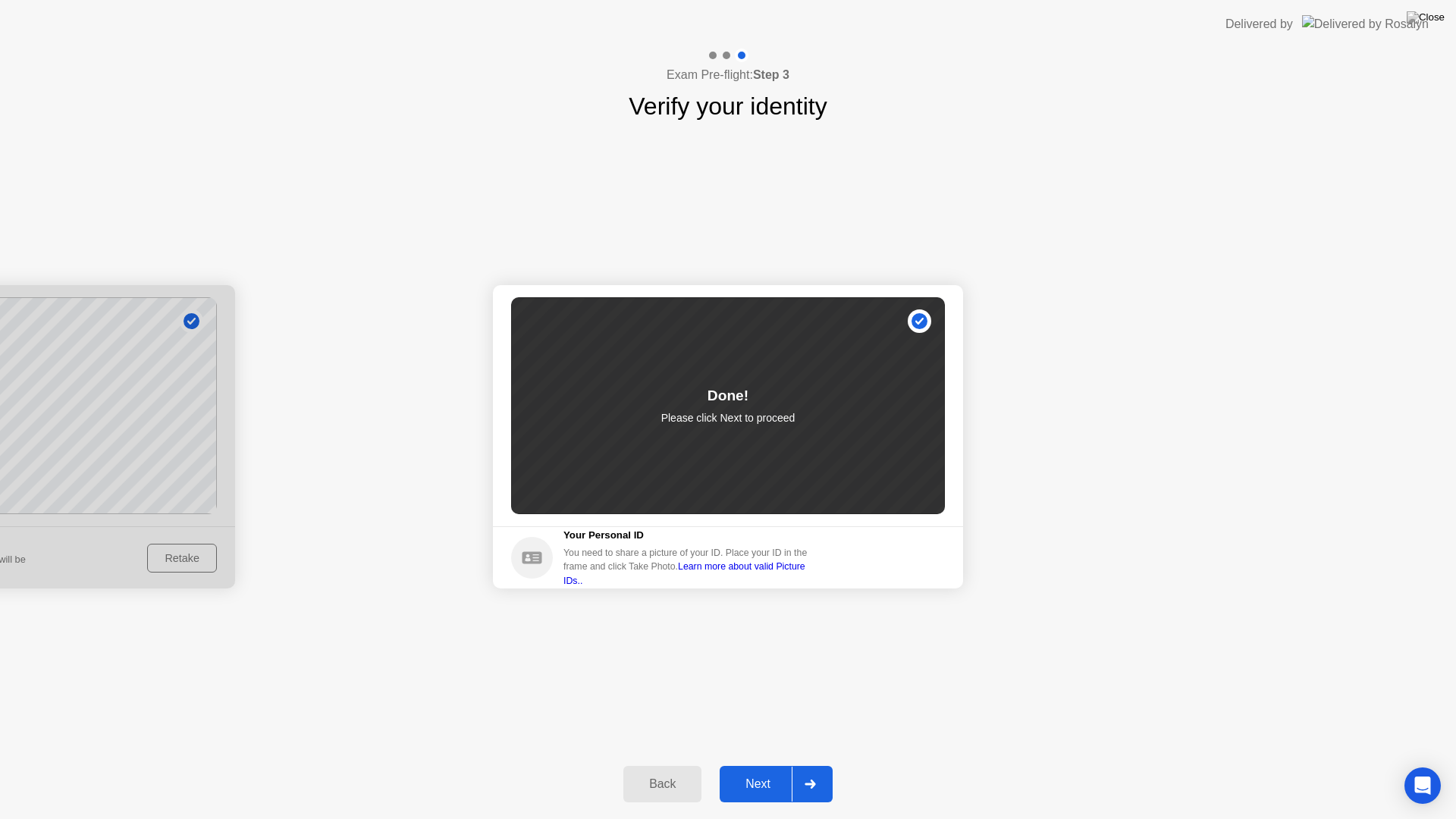
click at [744, 764] on div "Next" at bounding box center [758, 783] width 67 height 13
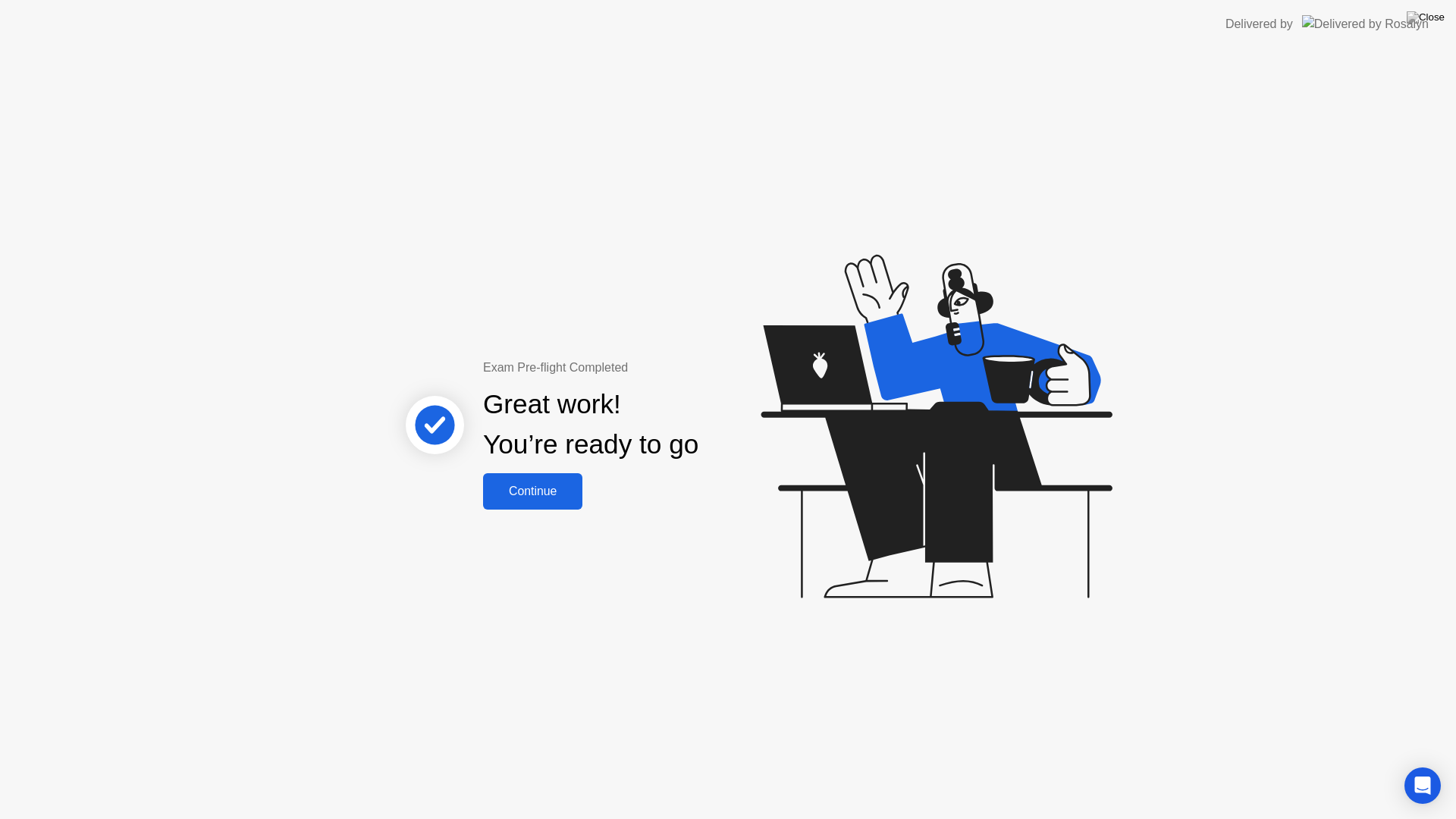
click at [528, 502] on button "Continue" at bounding box center [532, 491] width 100 height 36
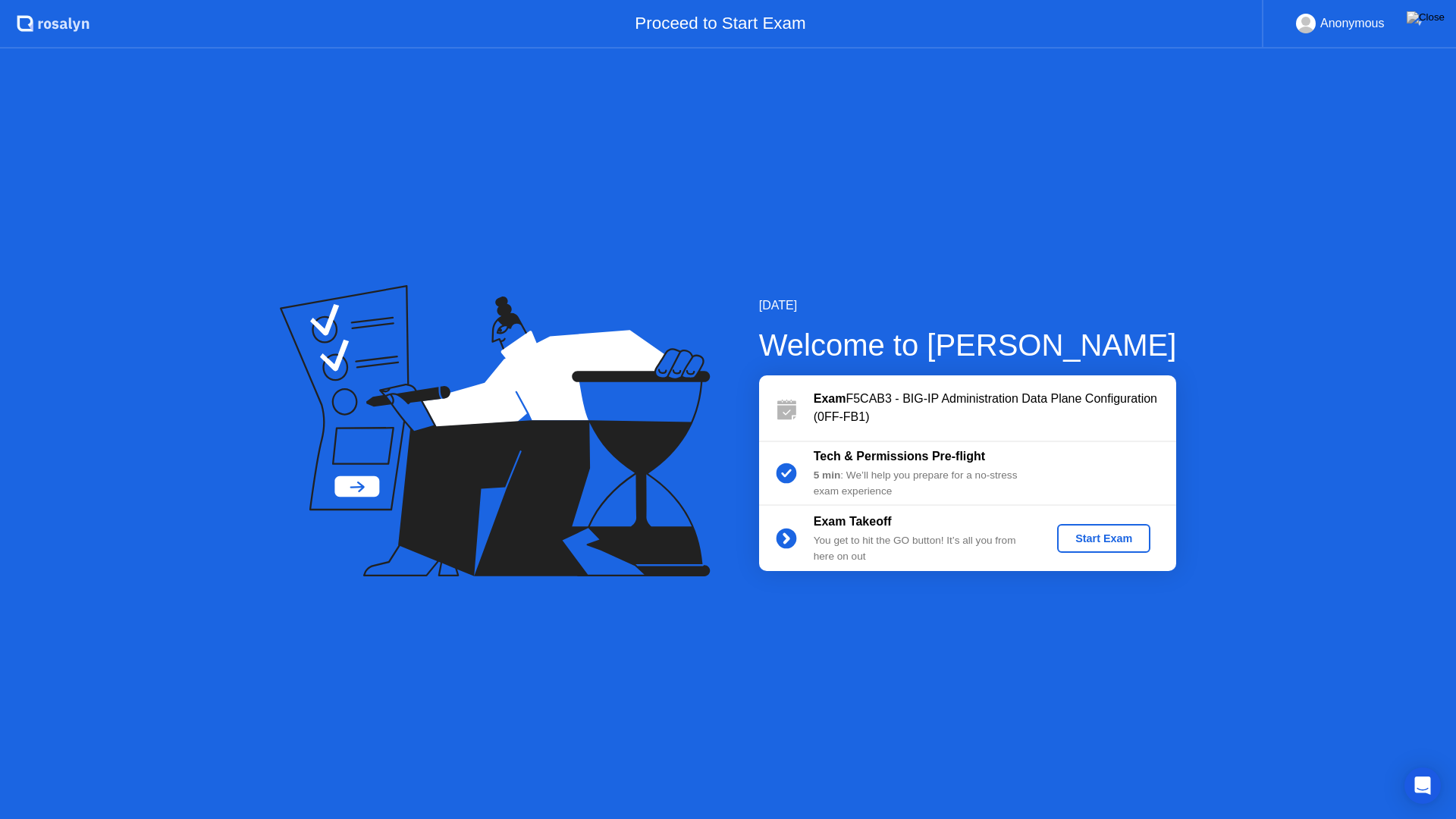
click at [1098, 540] on div "Start Exam" at bounding box center [1104, 538] width 81 height 12
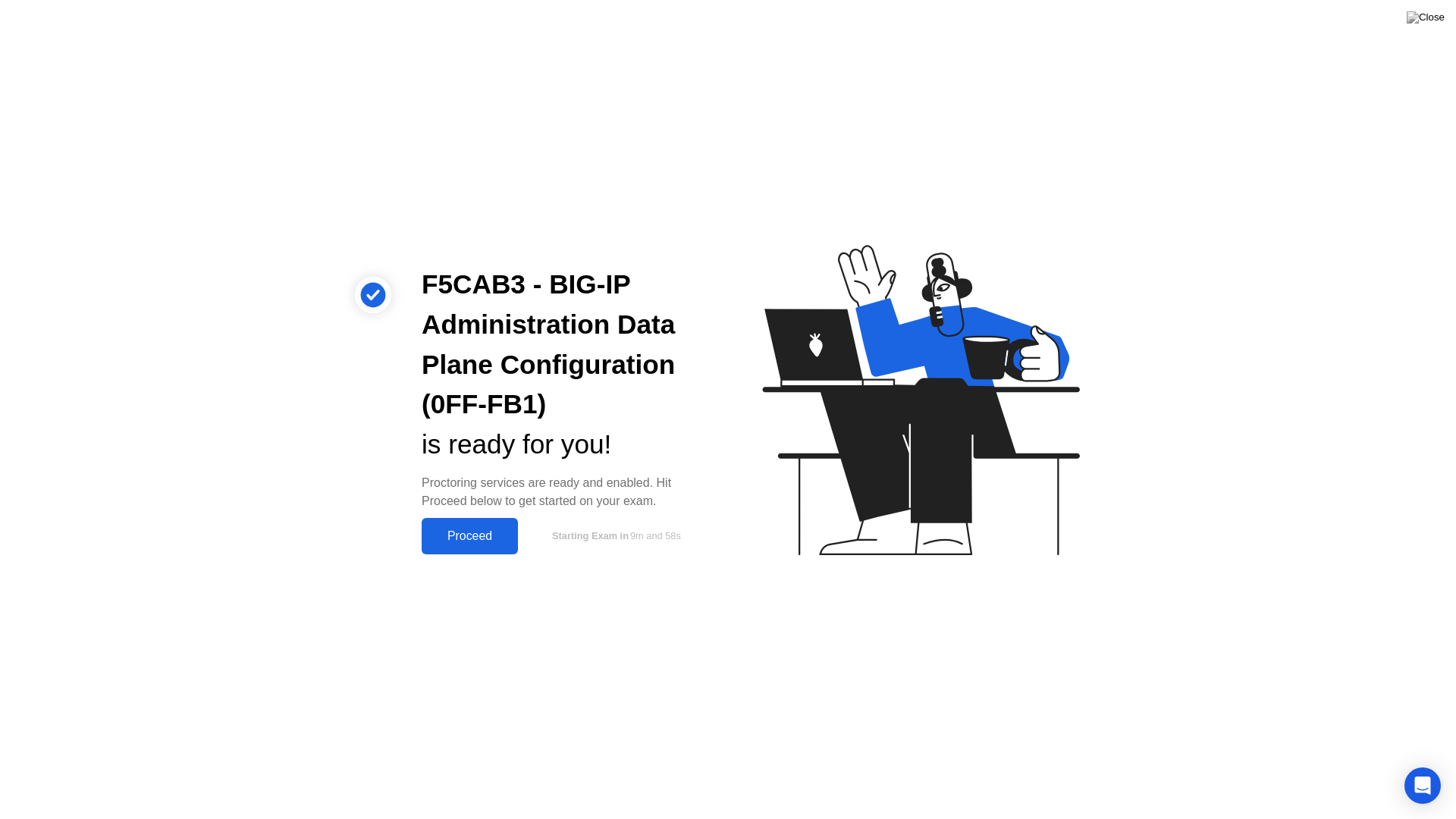
click at [464, 538] on div "Proceed" at bounding box center [470, 535] width 87 height 13
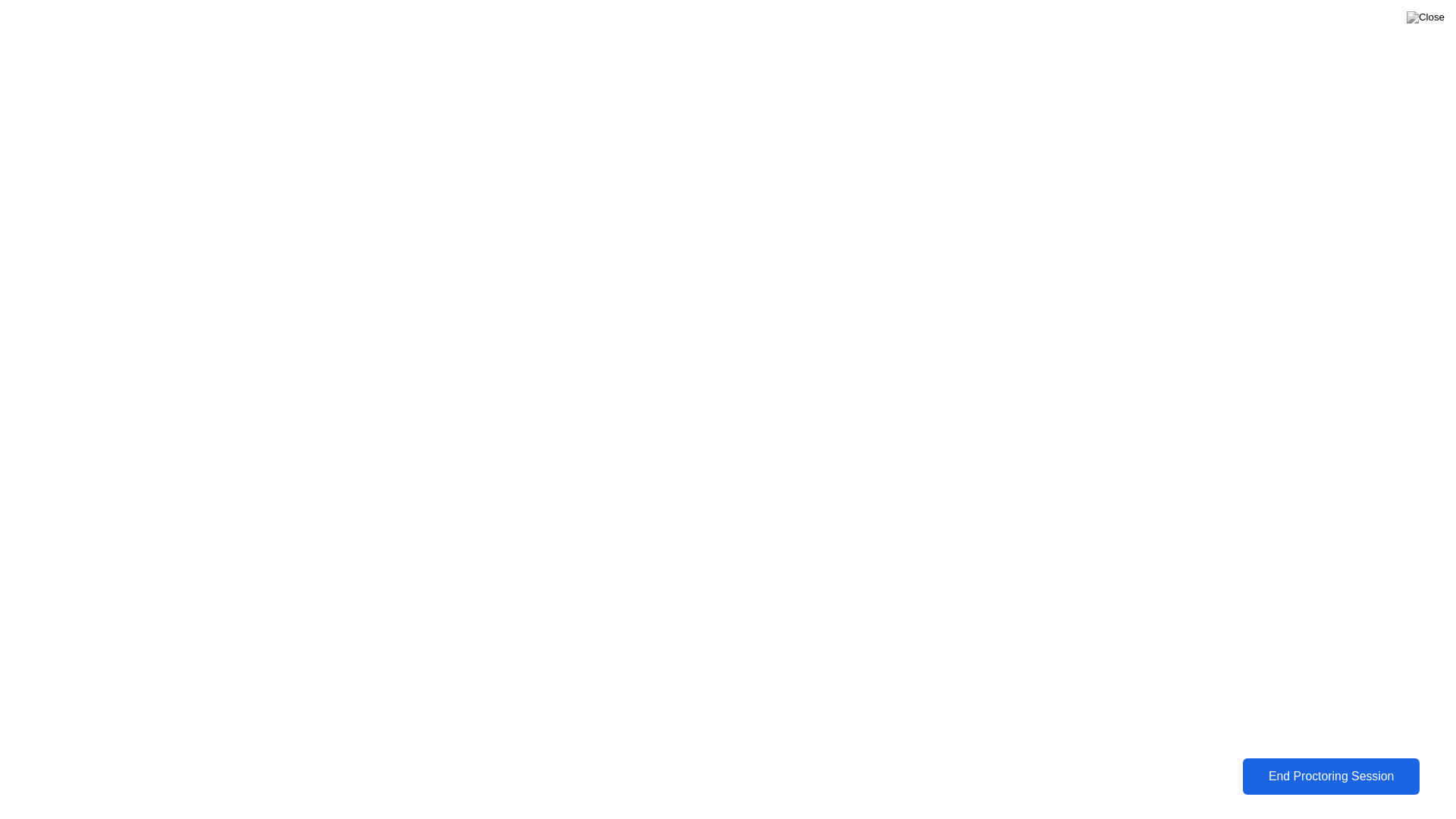
click at [1303, 764] on button "End Proctoring Session" at bounding box center [1332, 776] width 177 height 36
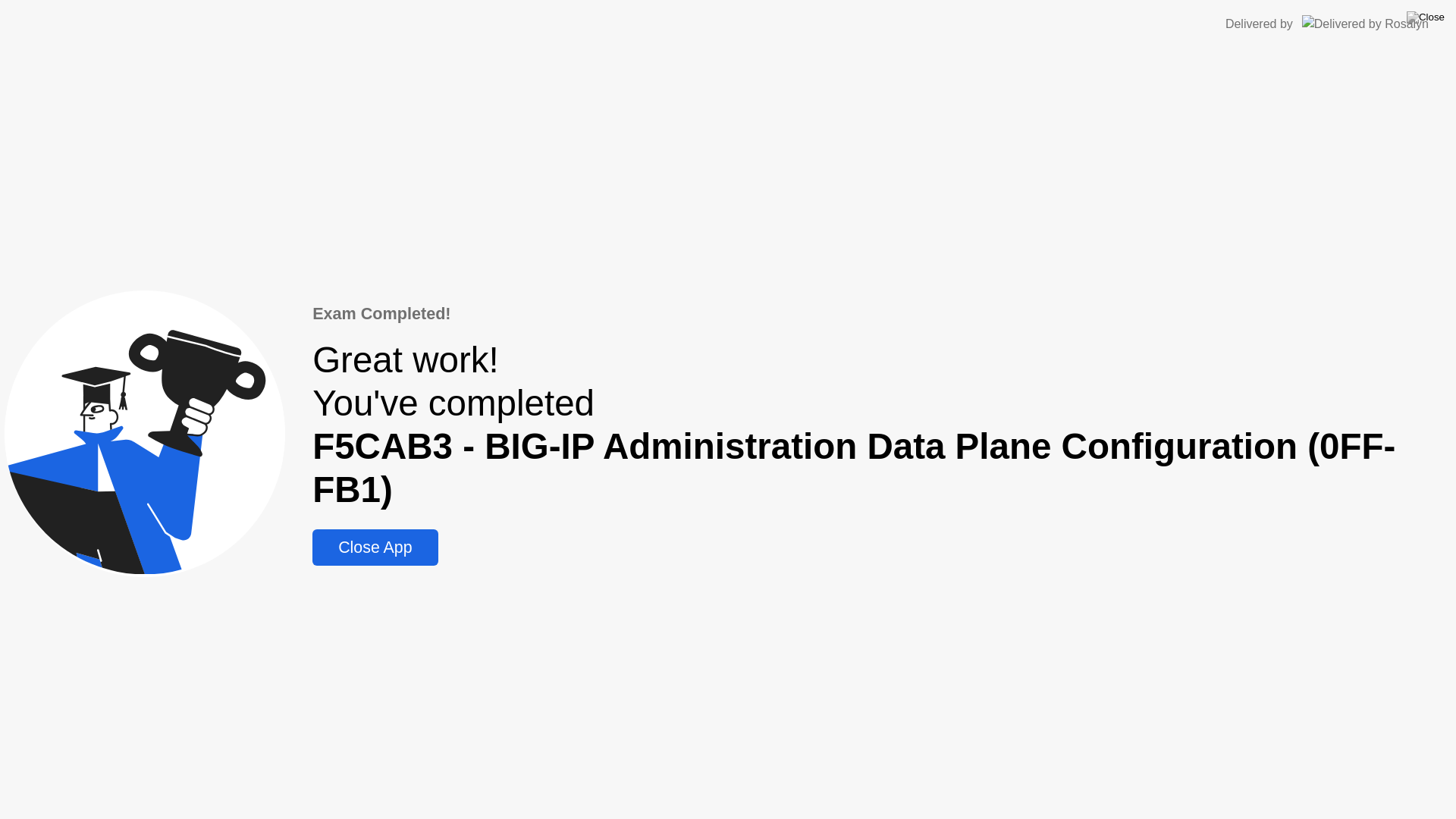
click at [397, 556] on div "Close App" at bounding box center [374, 547] width 116 height 19
